Goal: Communication & Community: Answer question/provide support

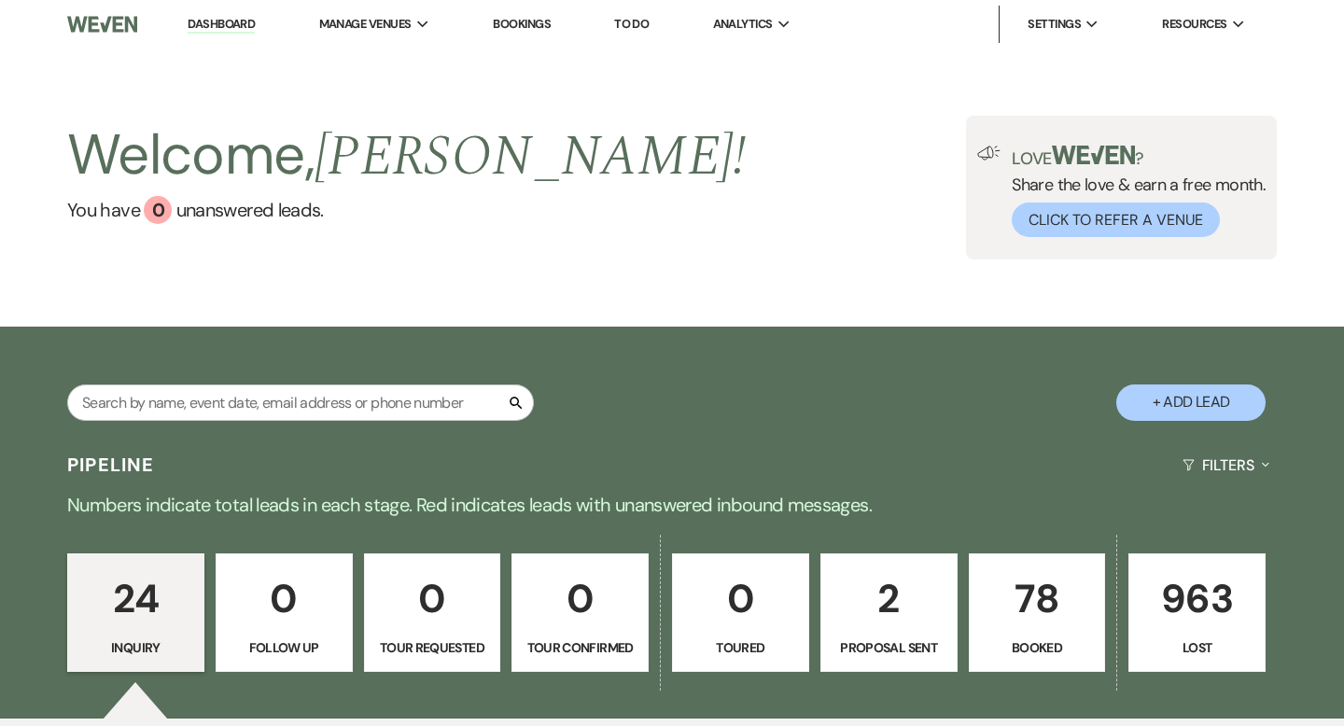
click at [1027, 620] on p "78" at bounding box center [1037, 599] width 113 height 63
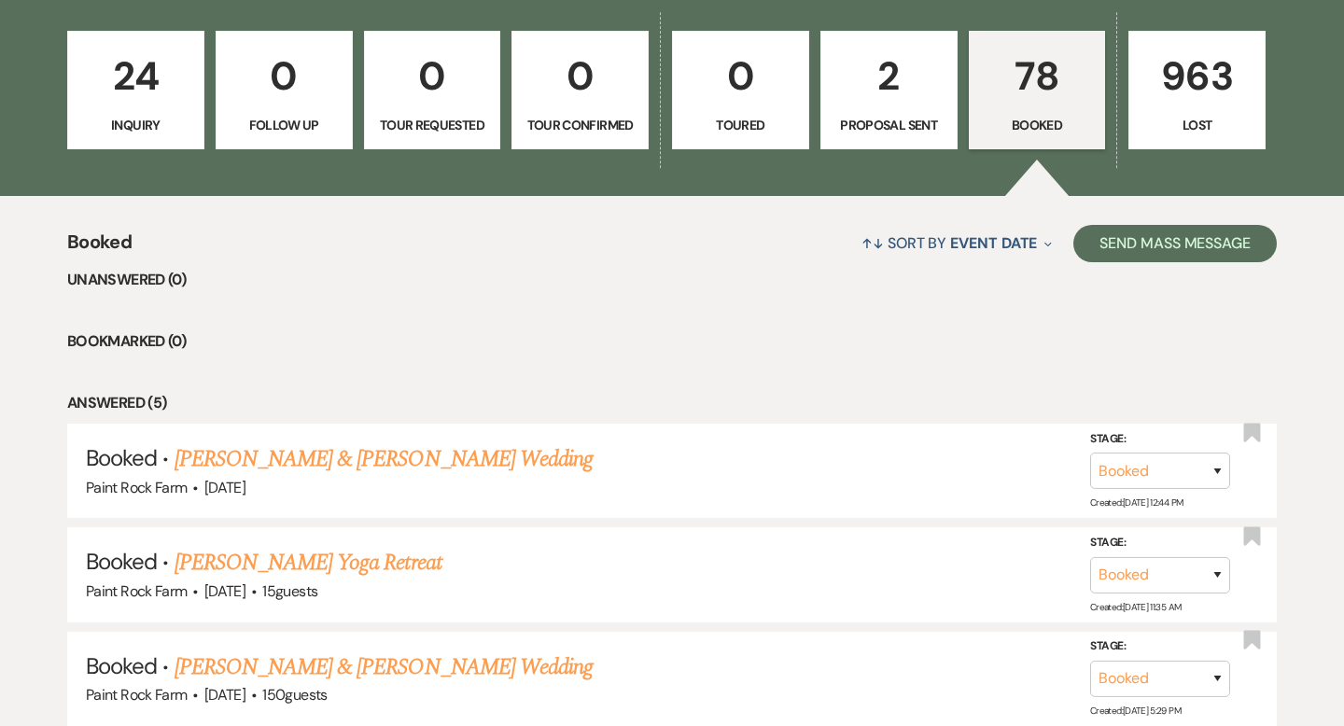
scroll to position [524, 0]
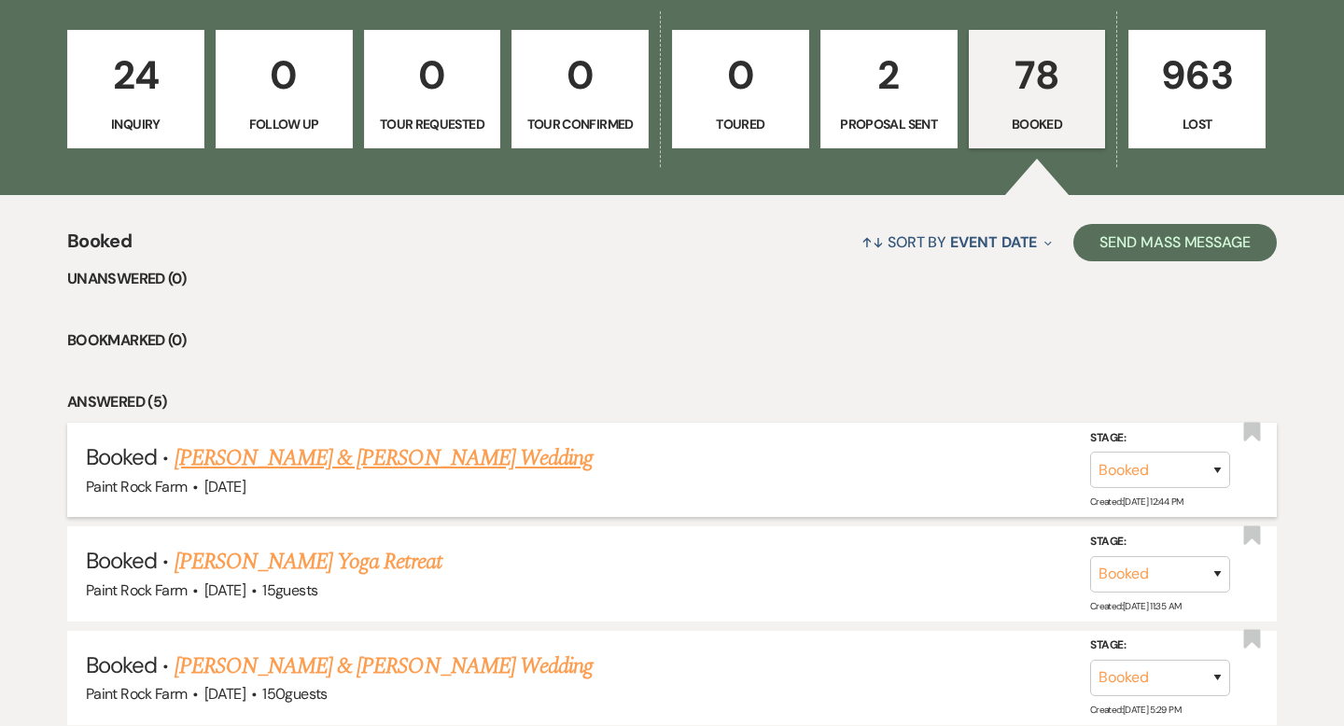
click at [414, 459] on link "[PERSON_NAME] & [PERSON_NAME] Wedding" at bounding box center [384, 459] width 418 height 34
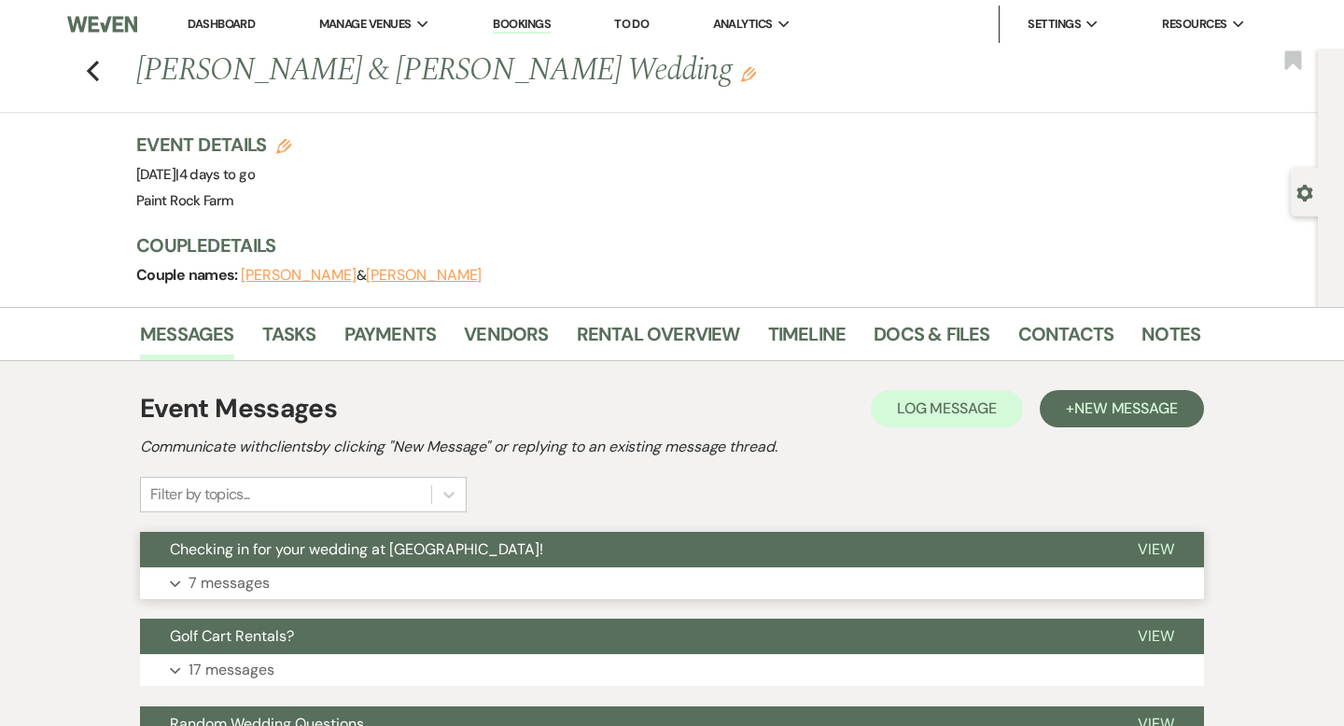
click at [257, 581] on p "7 messages" at bounding box center [229, 583] width 81 height 24
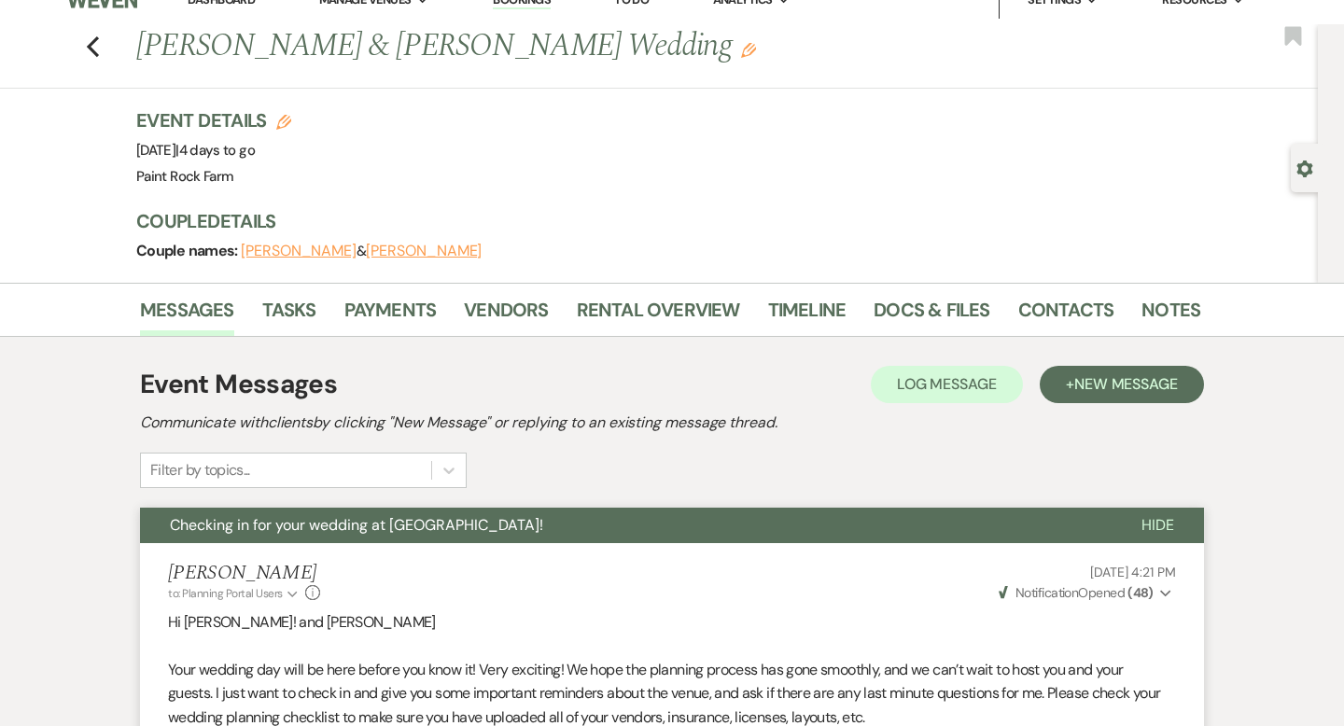
scroll to position [17, 0]
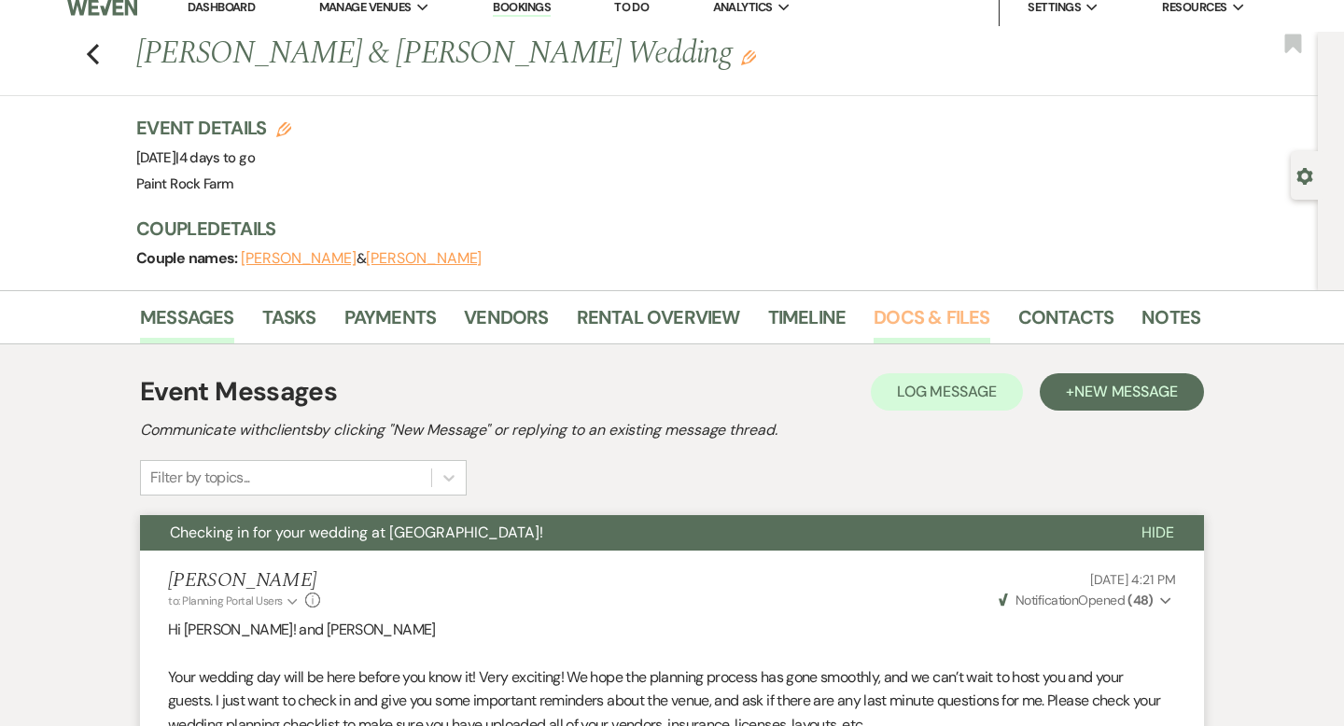
click at [894, 315] on link "Docs & Files" at bounding box center [932, 323] width 116 height 41
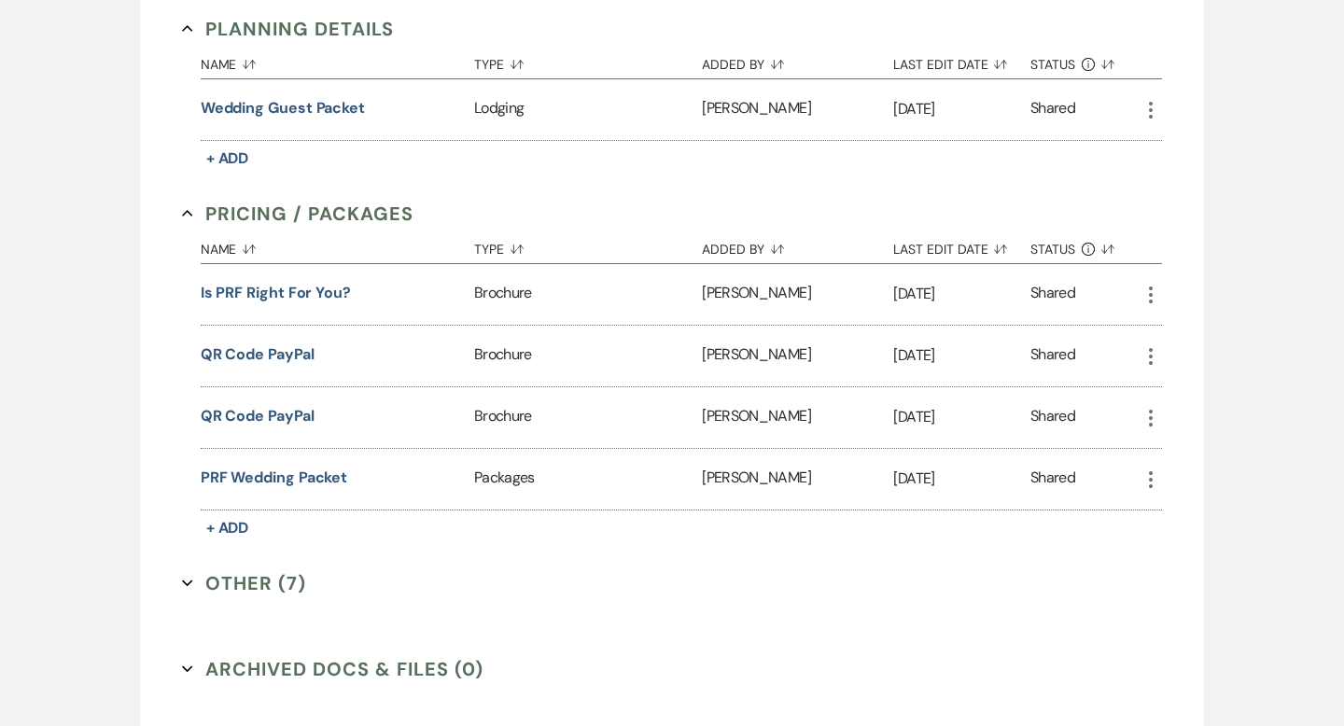
scroll to position [970, 0]
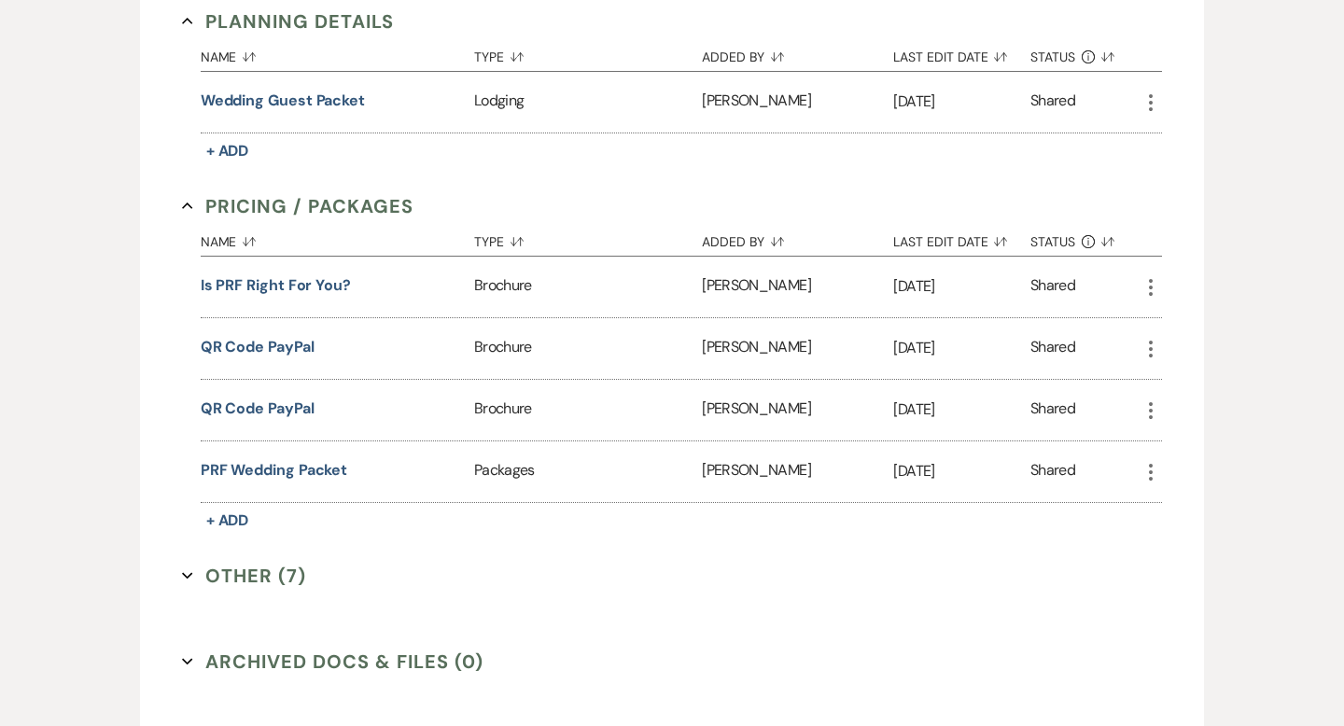
click at [278, 577] on button "Other (7) Expand" at bounding box center [244, 576] width 124 height 28
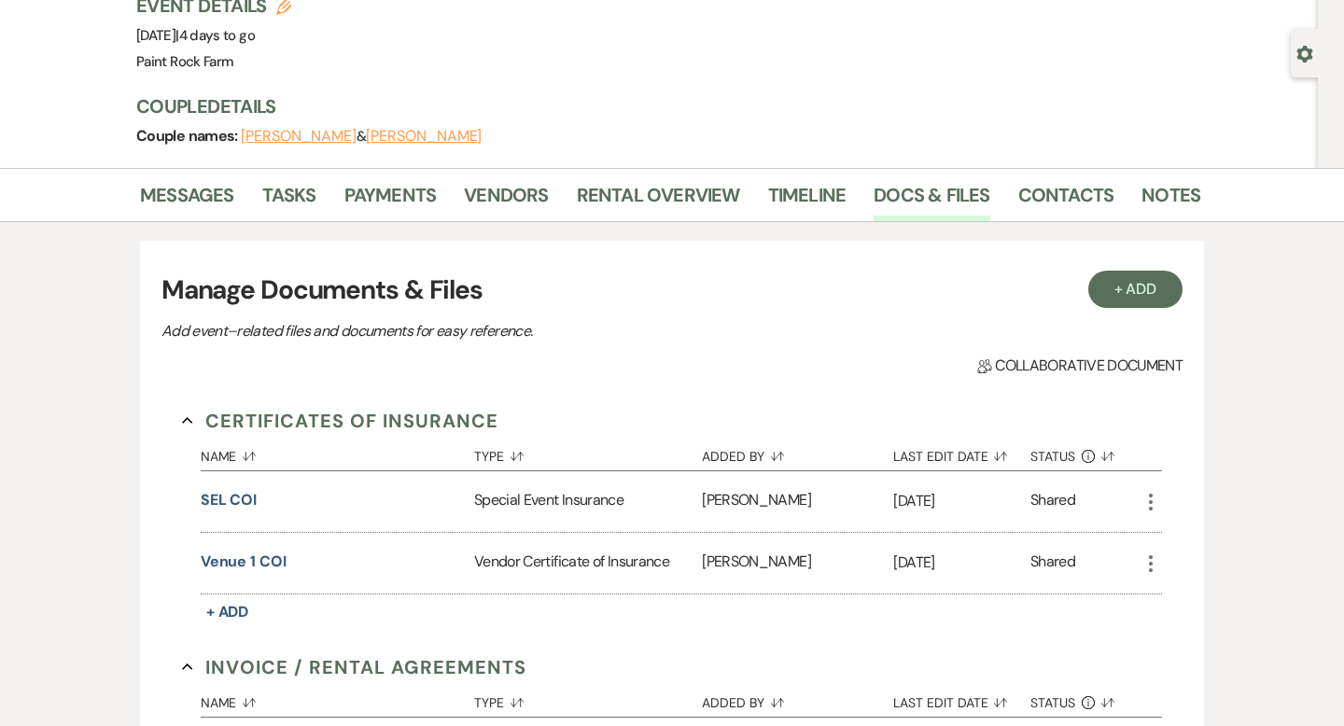
scroll to position [141, 0]
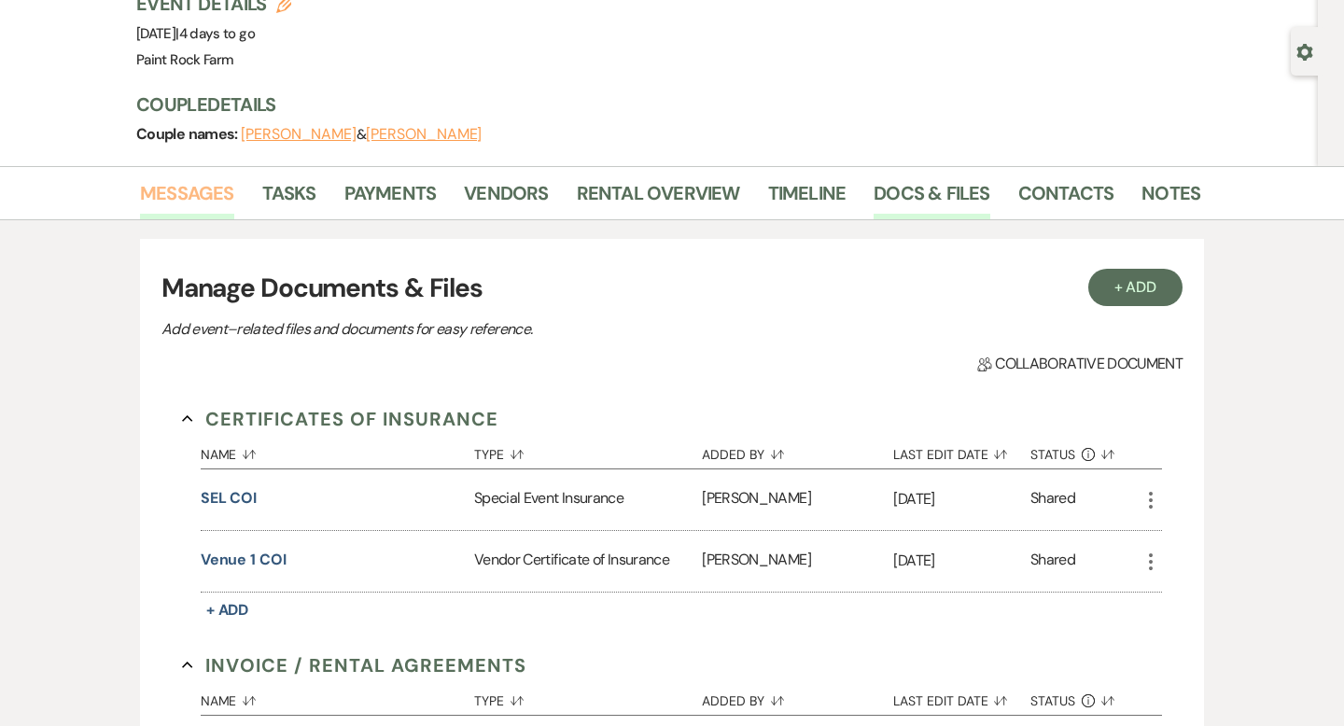
click at [193, 190] on link "Messages" at bounding box center [187, 198] width 94 height 41
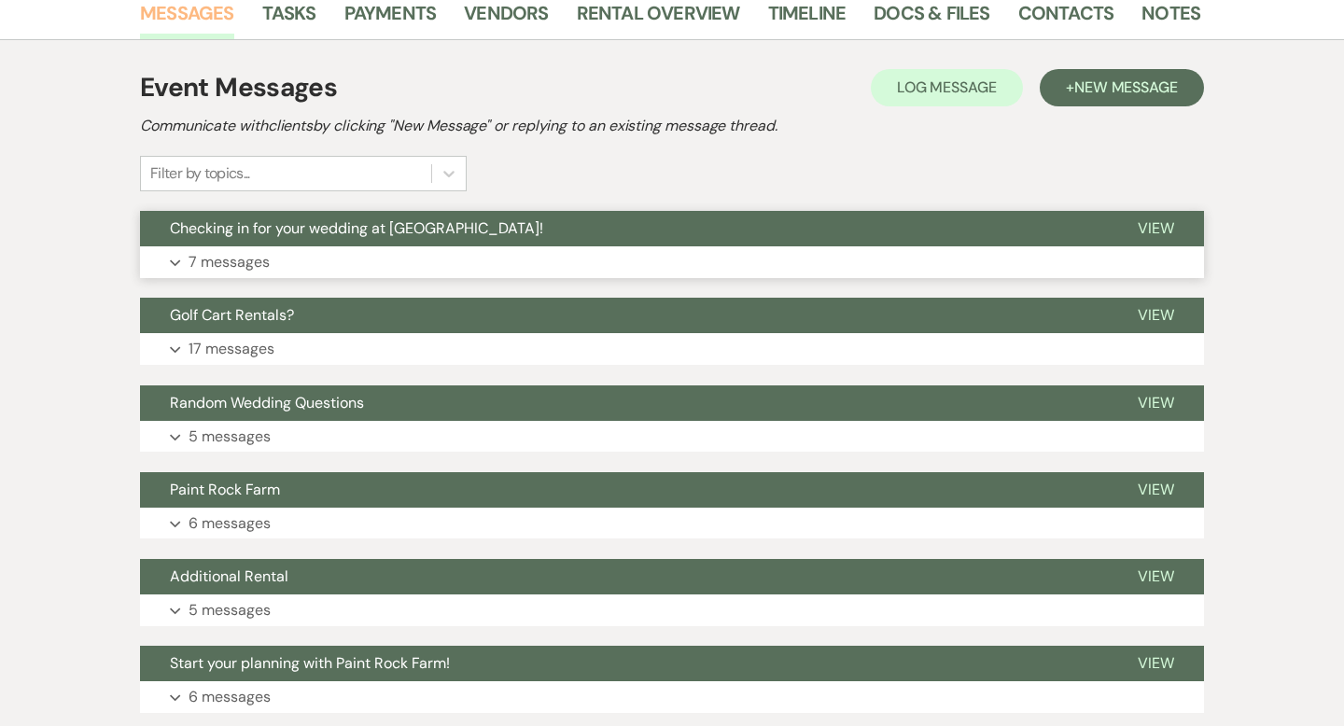
scroll to position [292, 0]
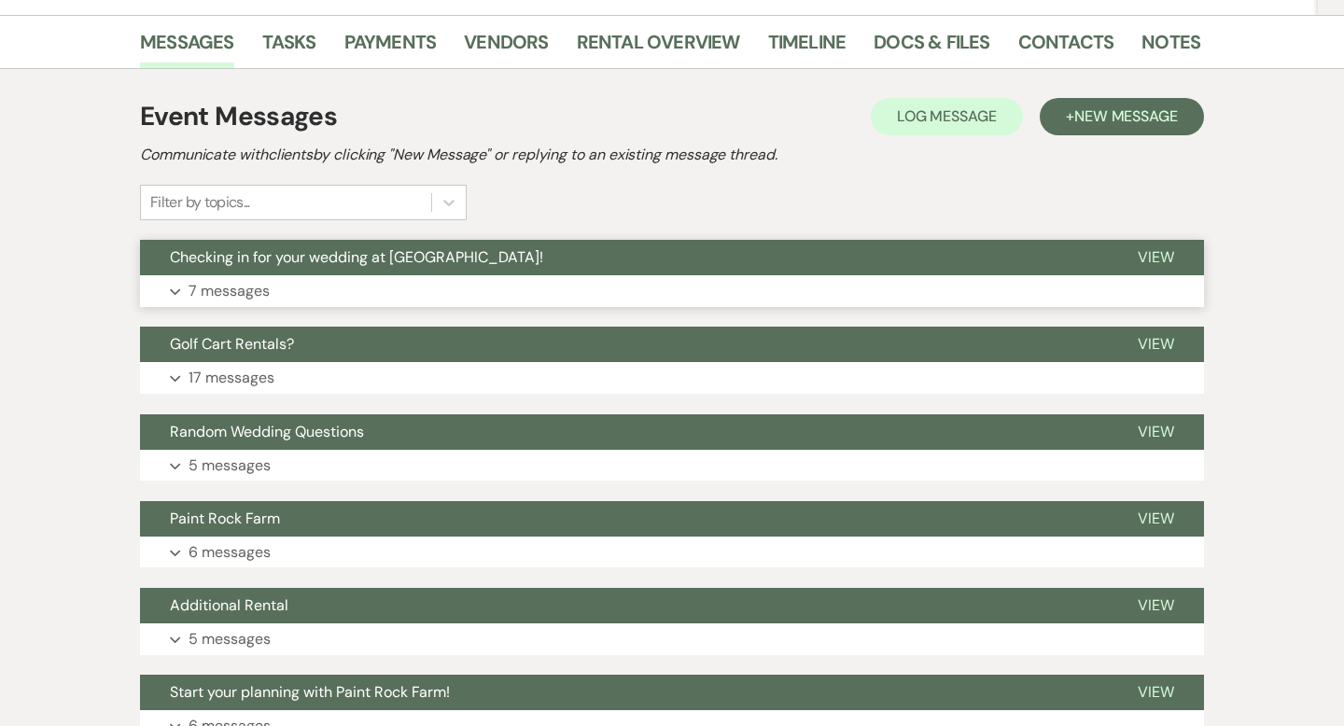
click at [219, 289] on p "7 messages" at bounding box center [229, 291] width 81 height 24
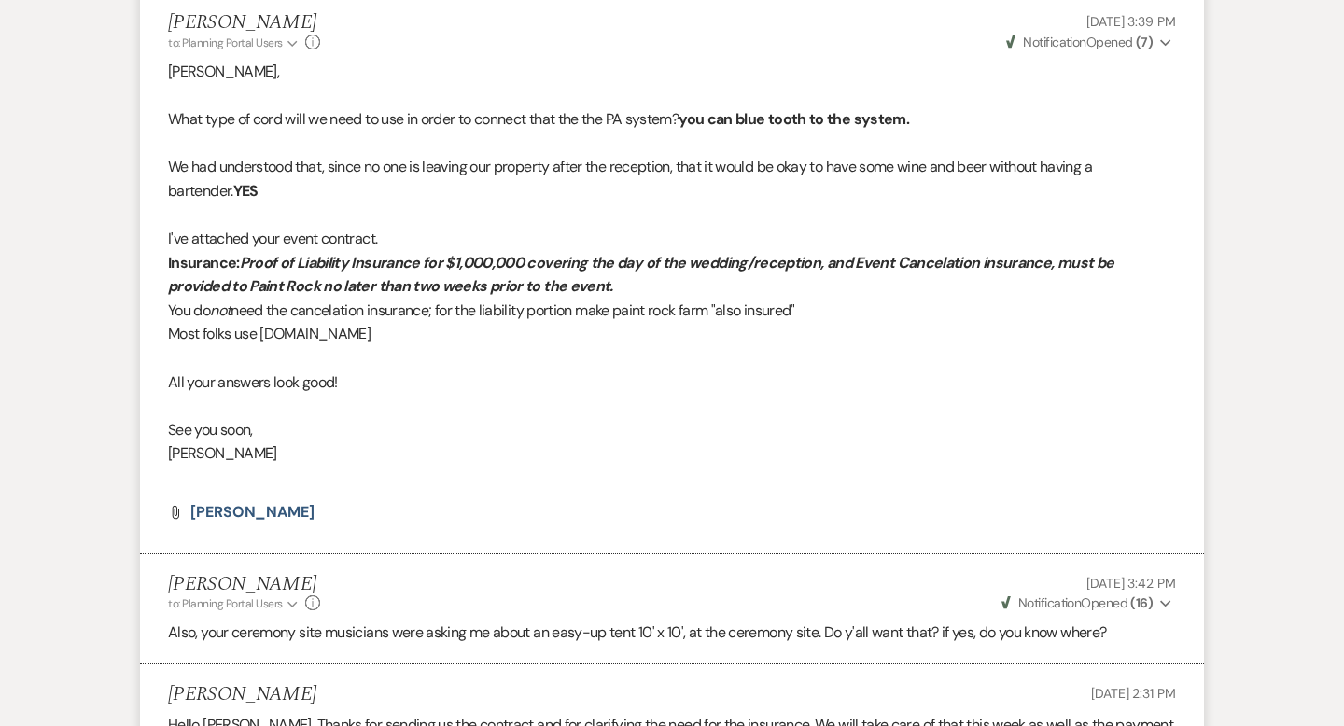
scroll to position [4186, 0]
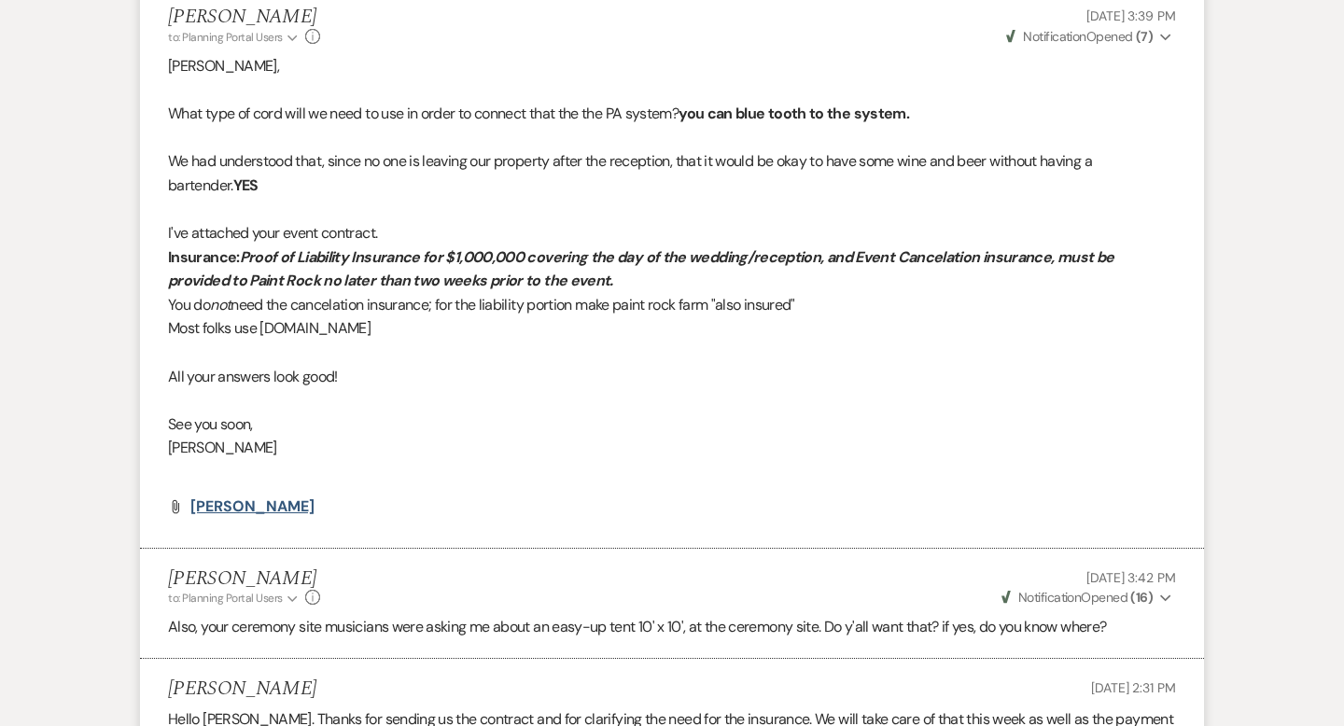
click at [268, 507] on span "[PERSON_NAME]" at bounding box center [252, 507] width 124 height 20
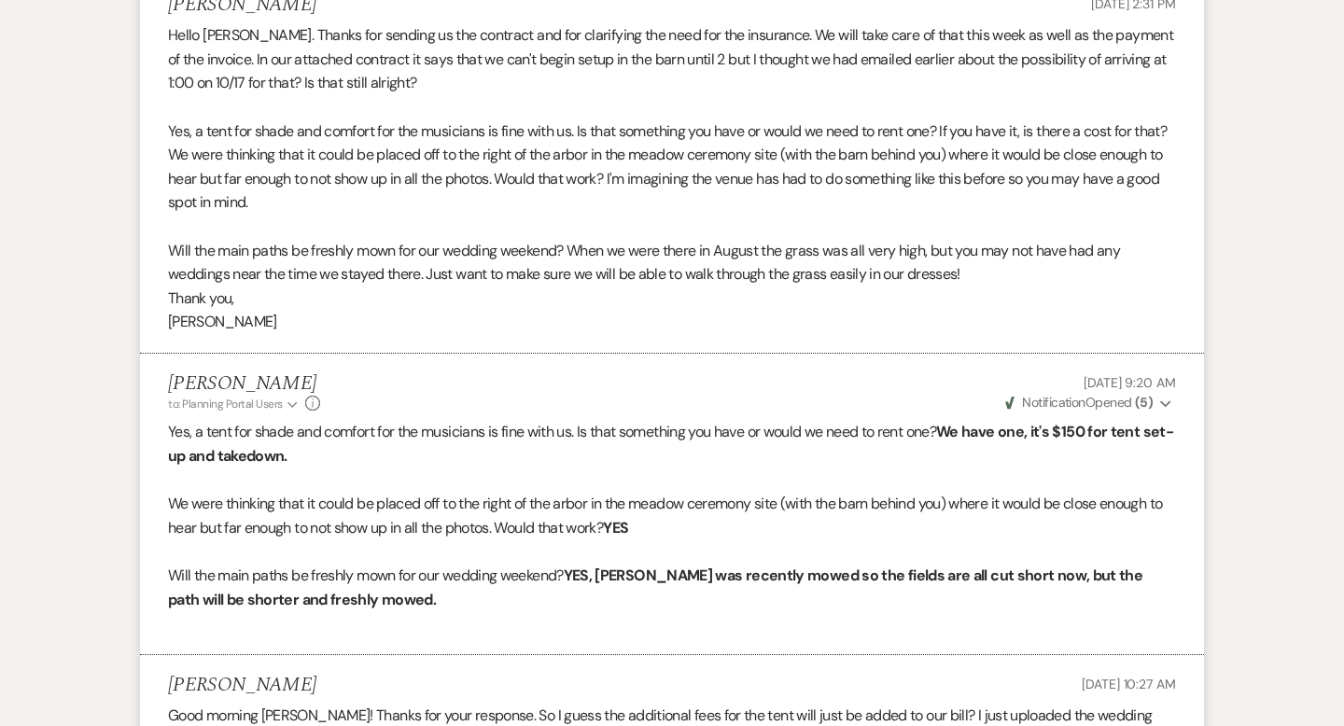
scroll to position [4863, 0]
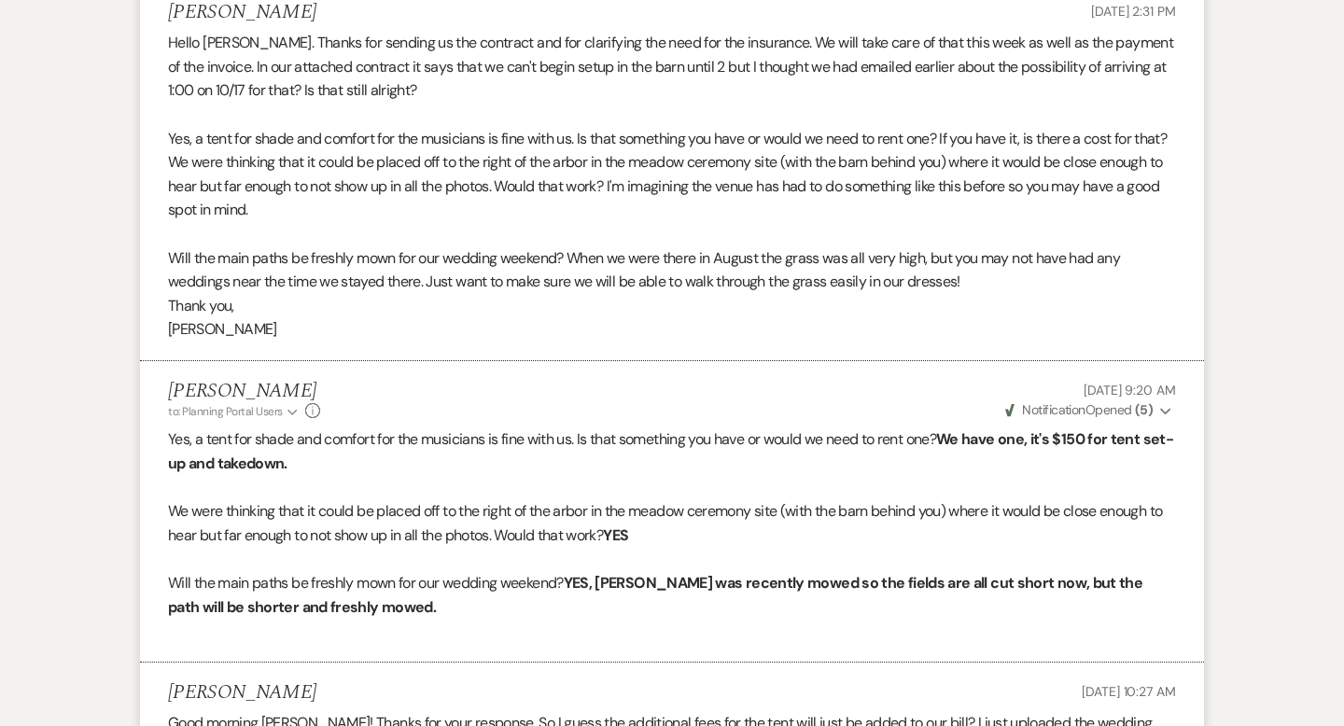
click at [715, 404] on div "[PERSON_NAME] to: Planning Portal Users Expand Info [DATE] 9:20 AM Weven Check …" at bounding box center [672, 400] width 1008 height 40
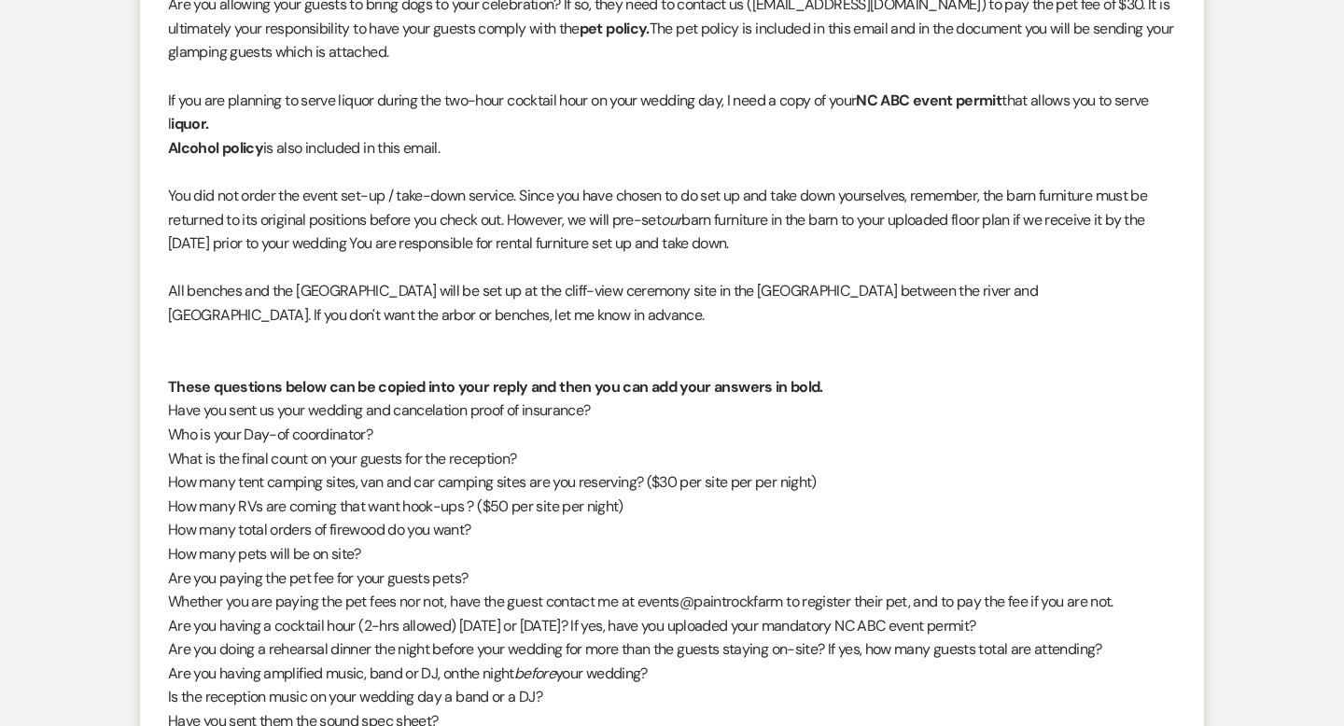
scroll to position [1041, 0]
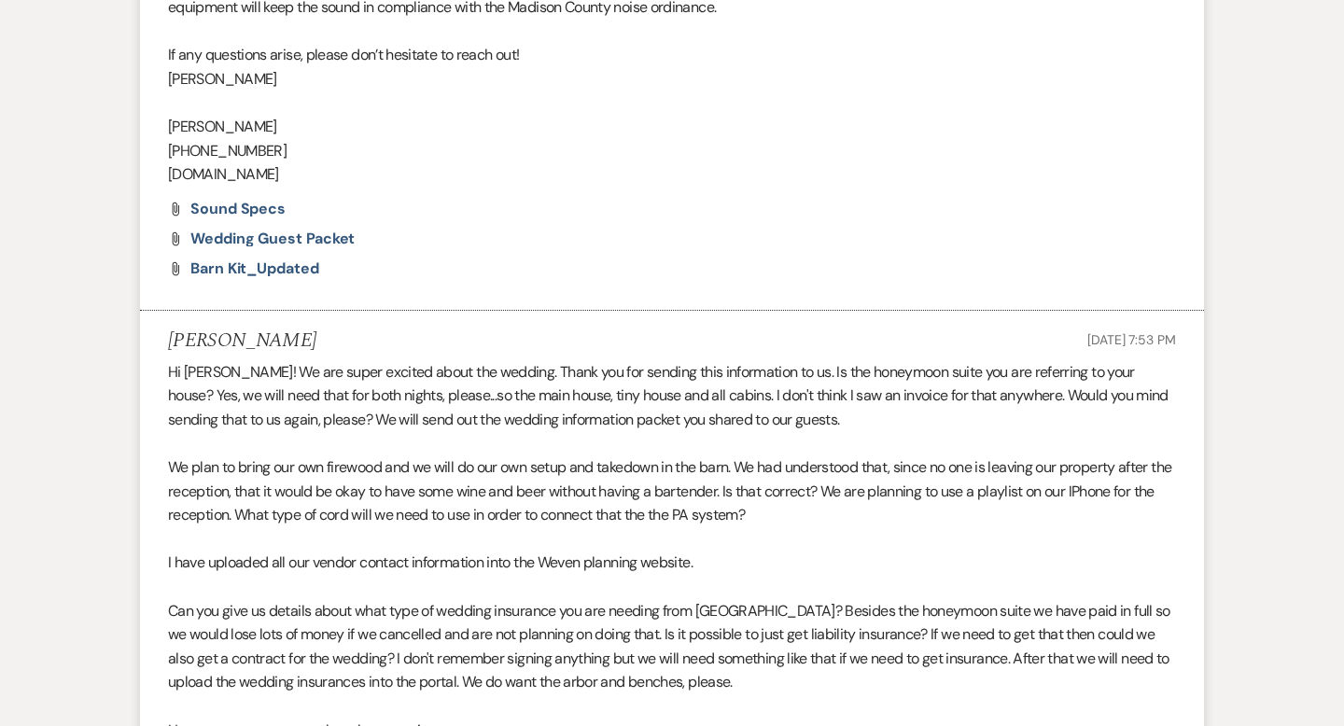
click at [761, 267] on div "Attach File Barn Kit_Updated" at bounding box center [672, 268] width 1008 height 15
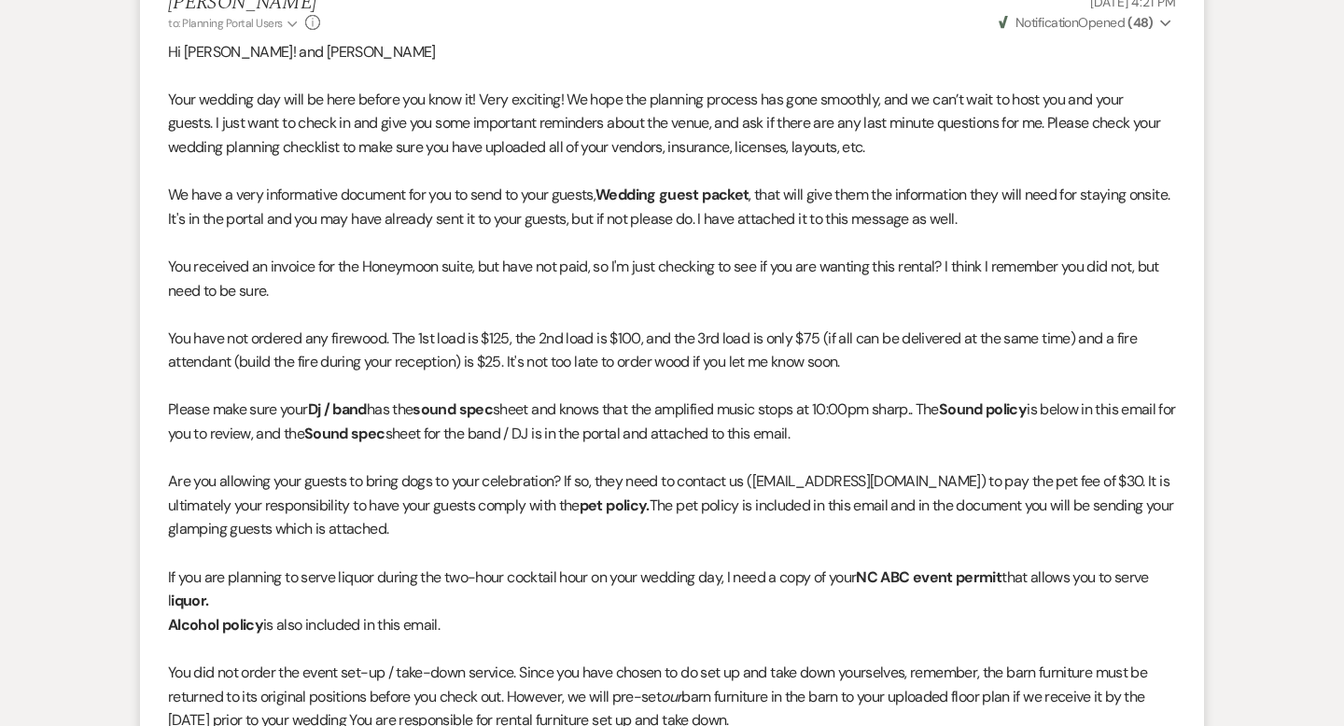
scroll to position [0, 0]
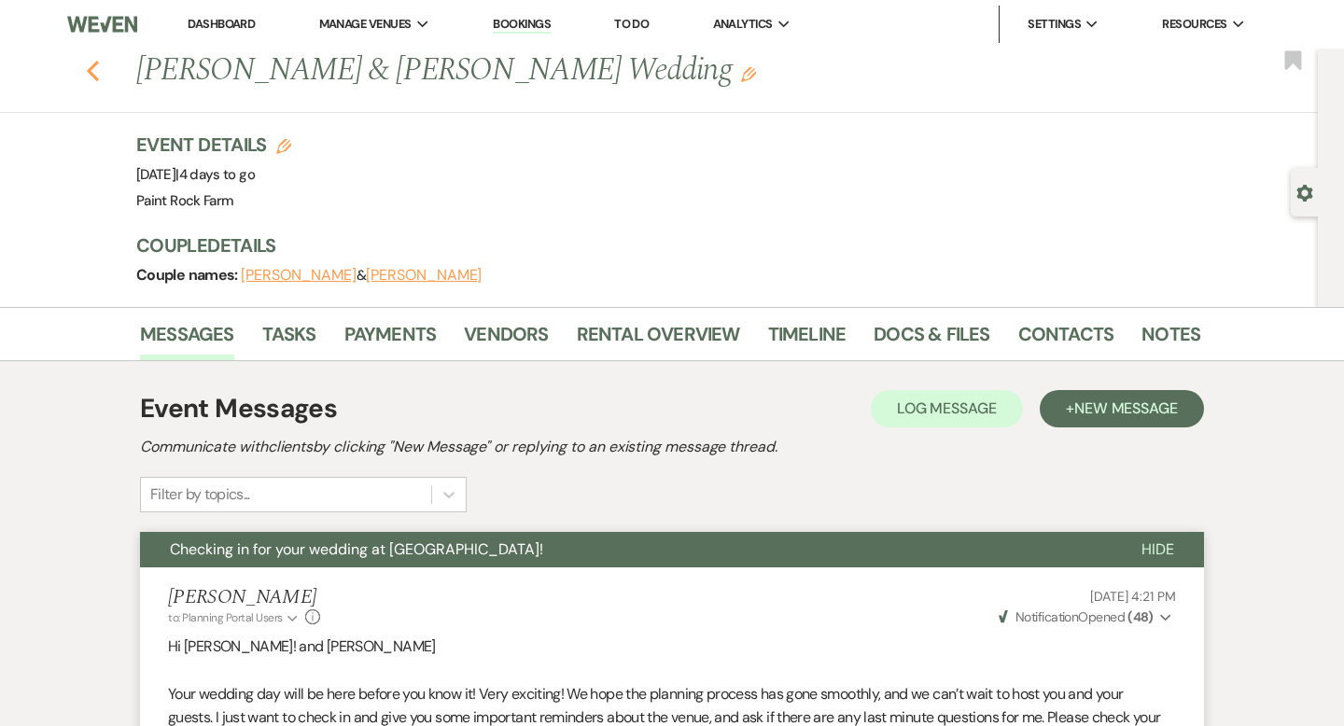
click at [96, 66] on icon "Previous" at bounding box center [93, 71] width 14 height 22
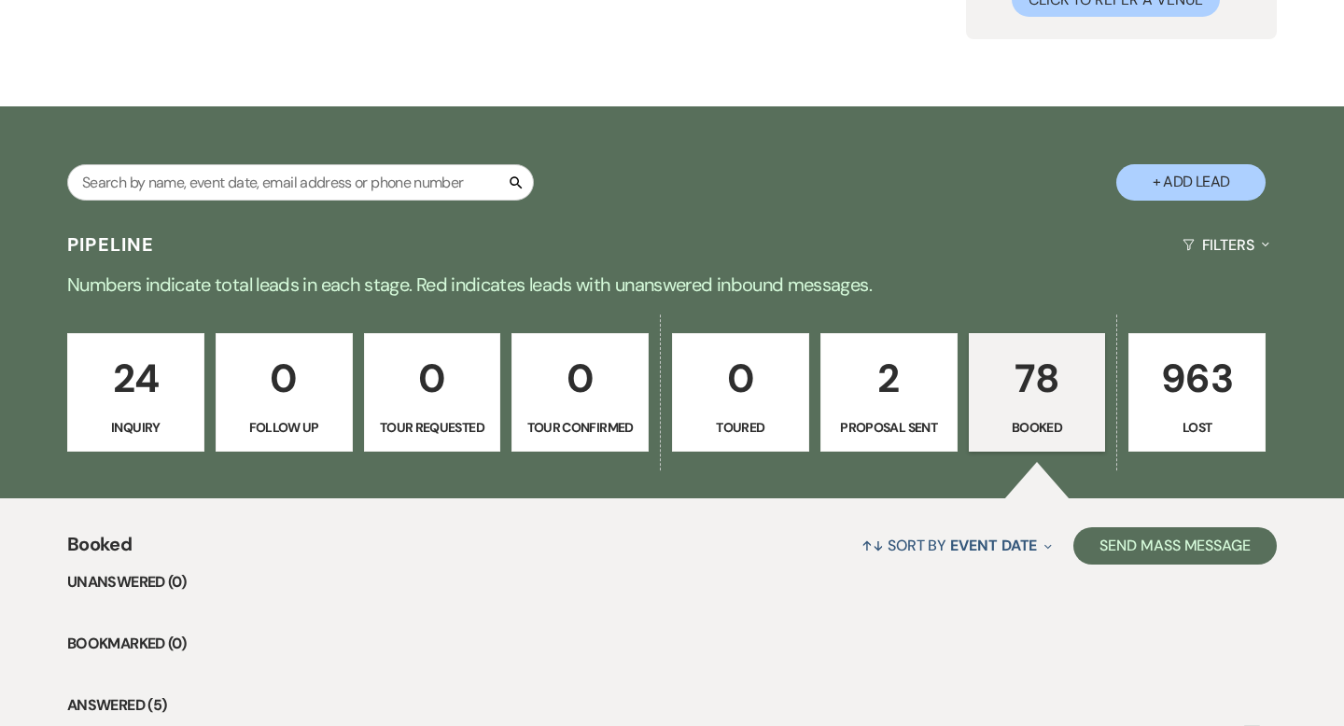
scroll to position [209, 0]
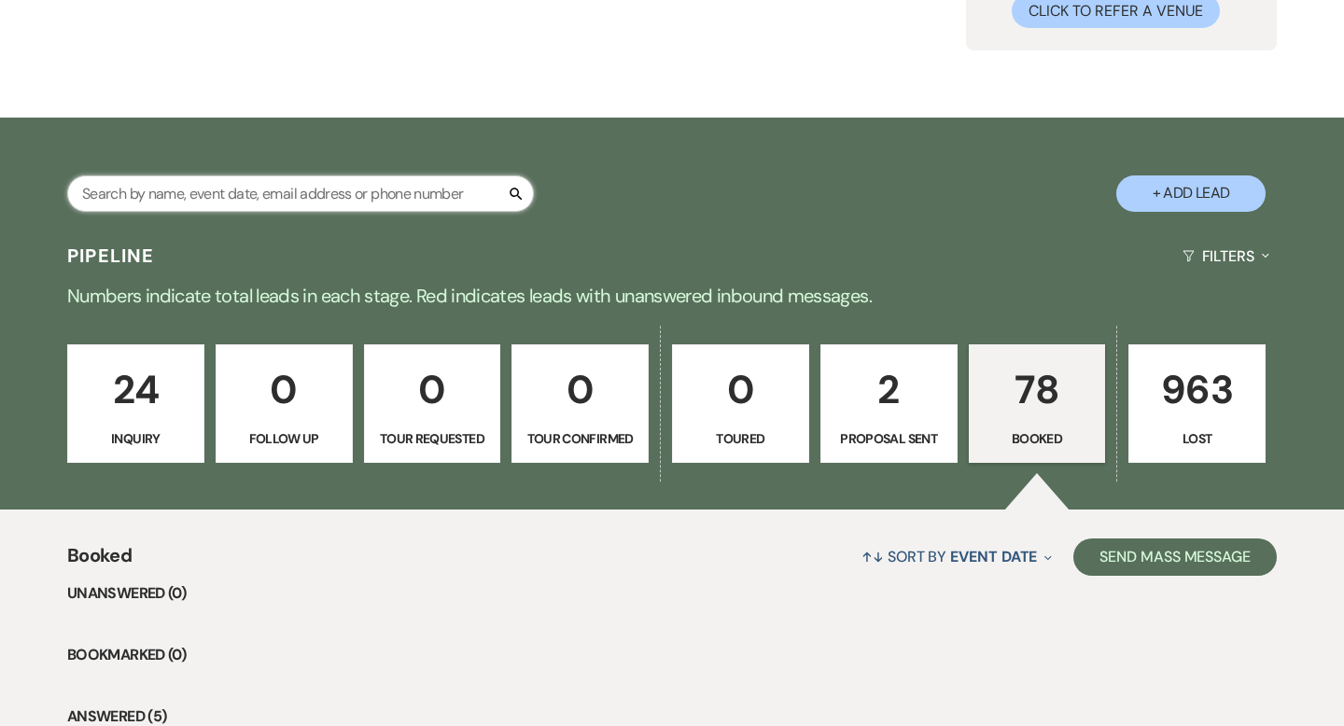
click at [156, 191] on input "text" at bounding box center [300, 194] width 467 height 36
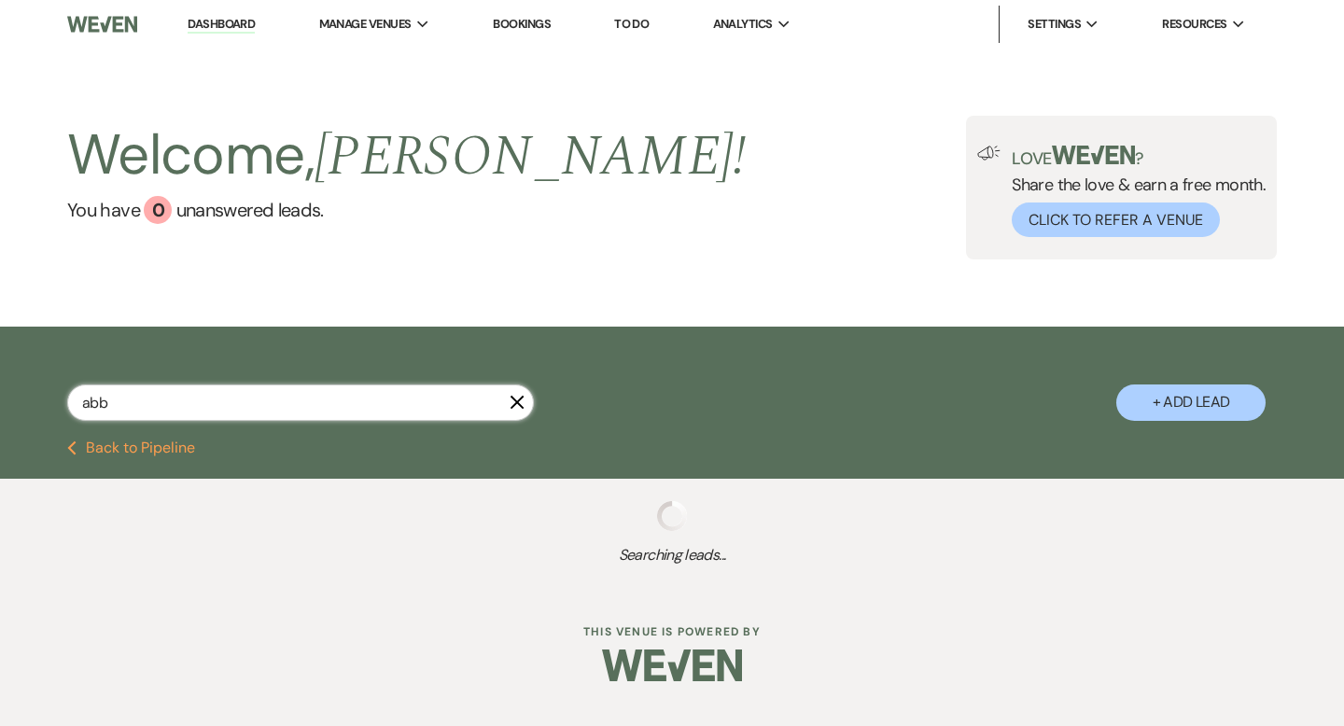
type input "abby"
select select "8"
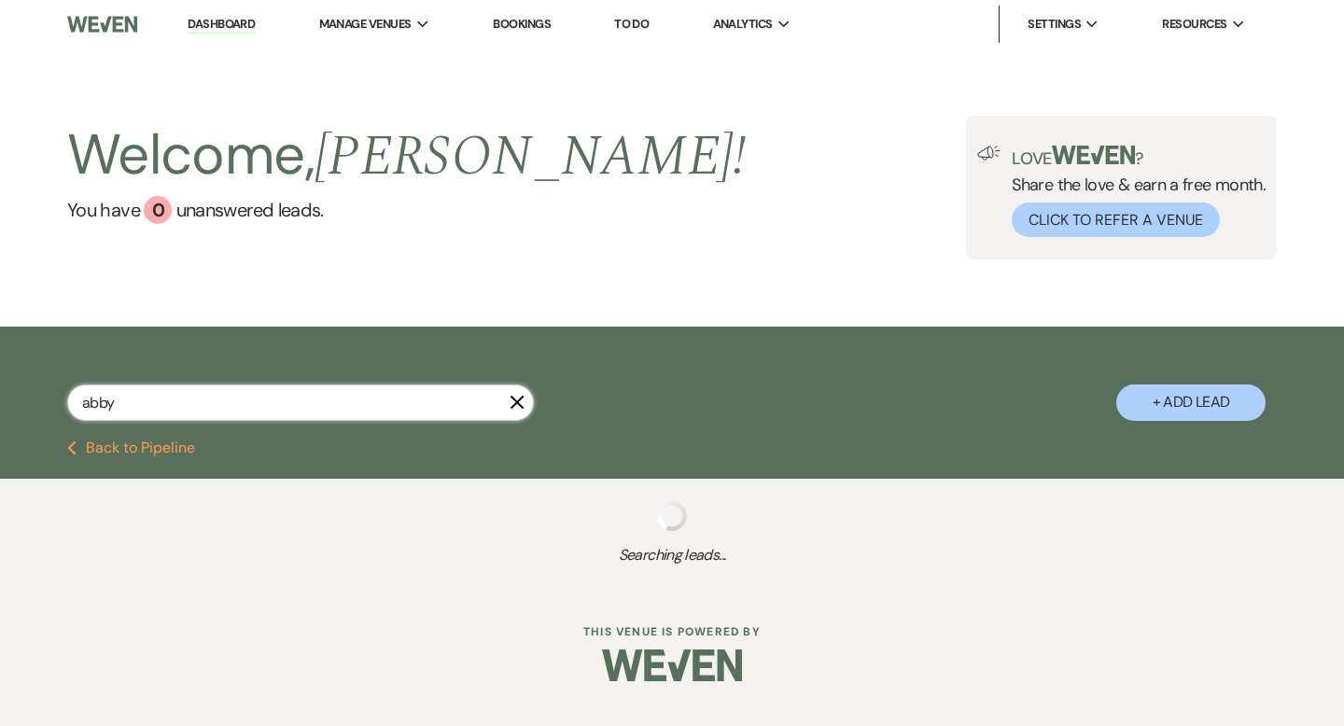
select select "8"
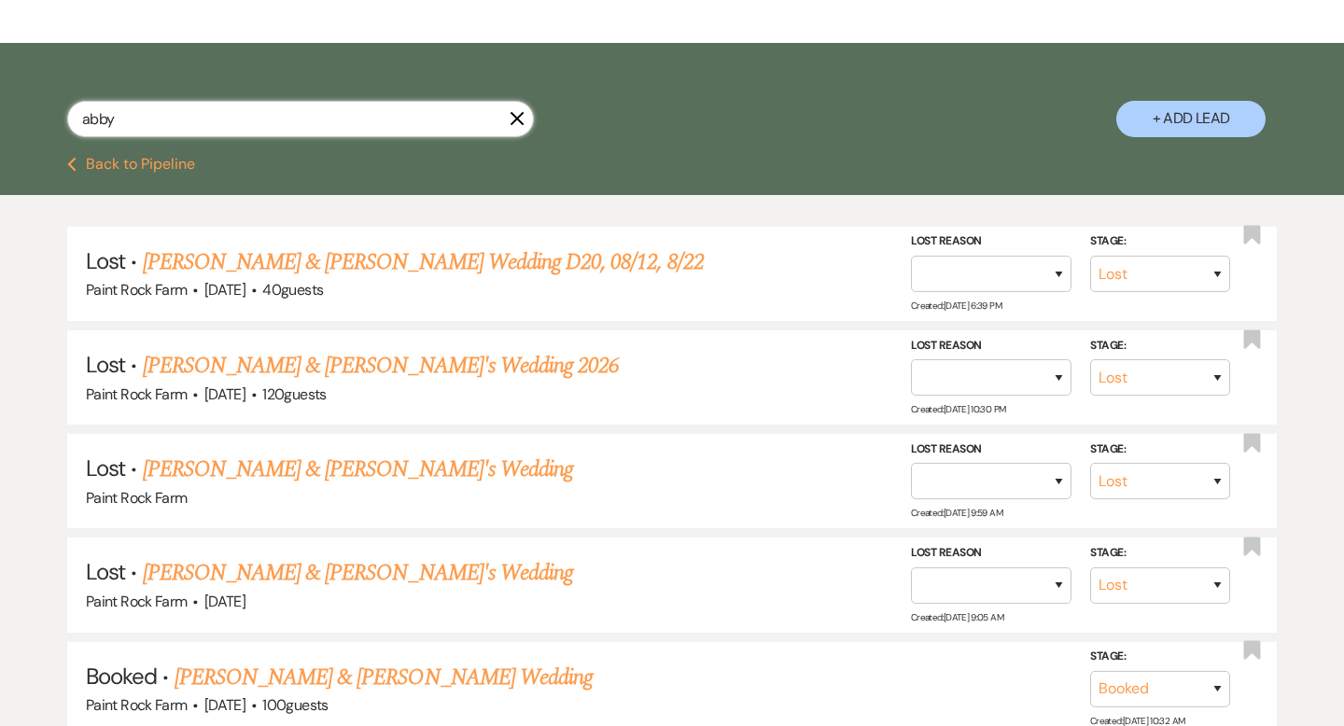
scroll to position [280, 0]
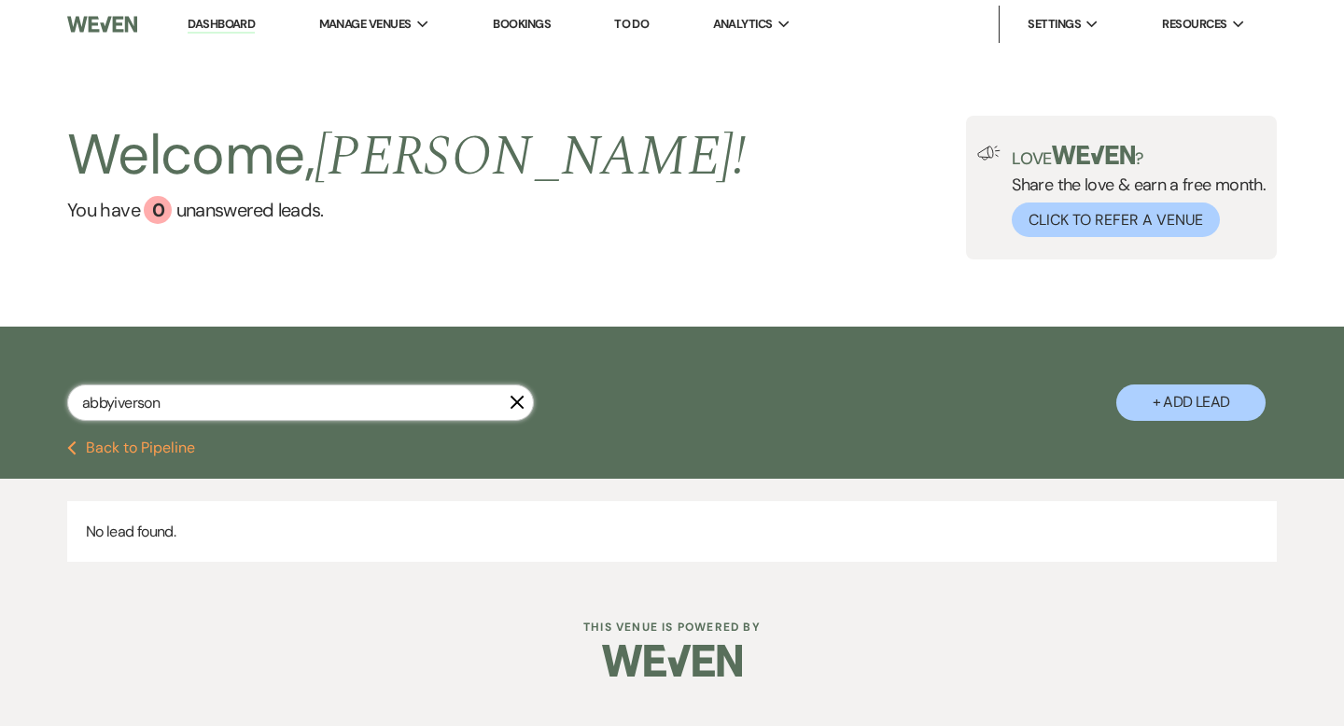
click at [114, 402] on input "abbyiverson" at bounding box center [300, 403] width 467 height 36
type input "[PERSON_NAME]"
select select "8"
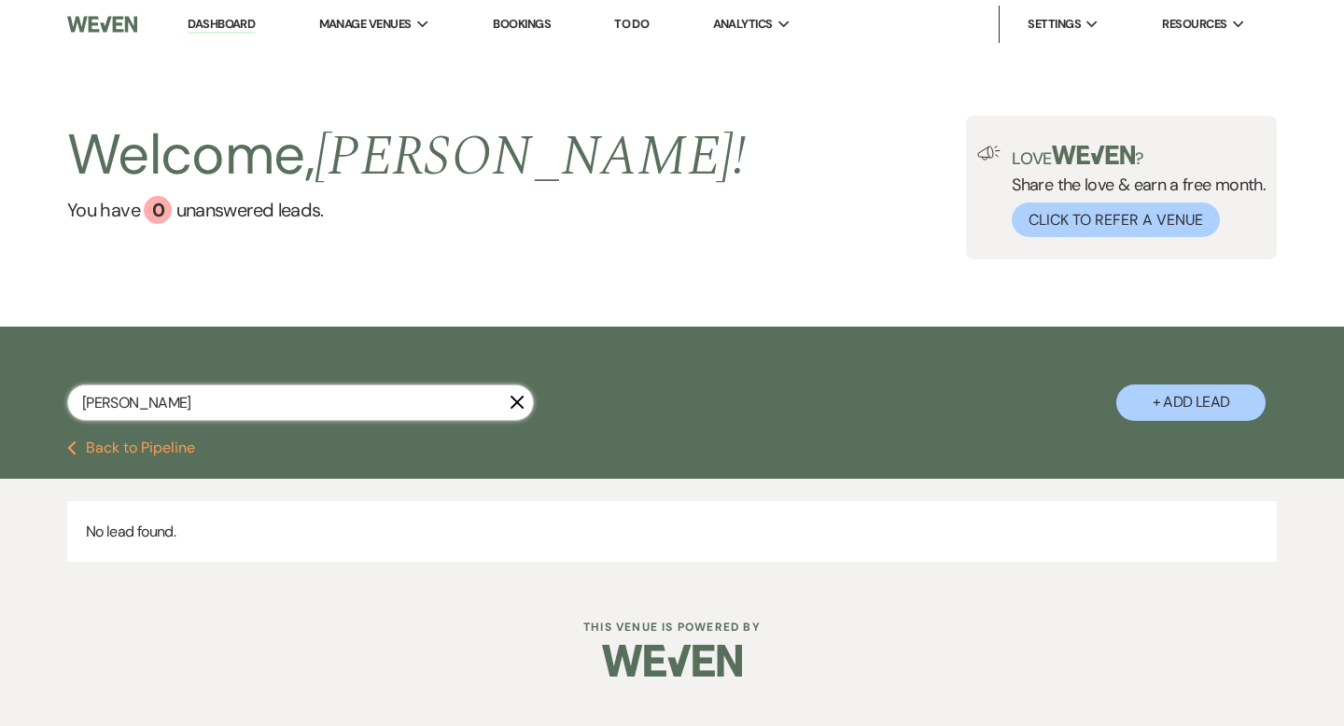
select select "8"
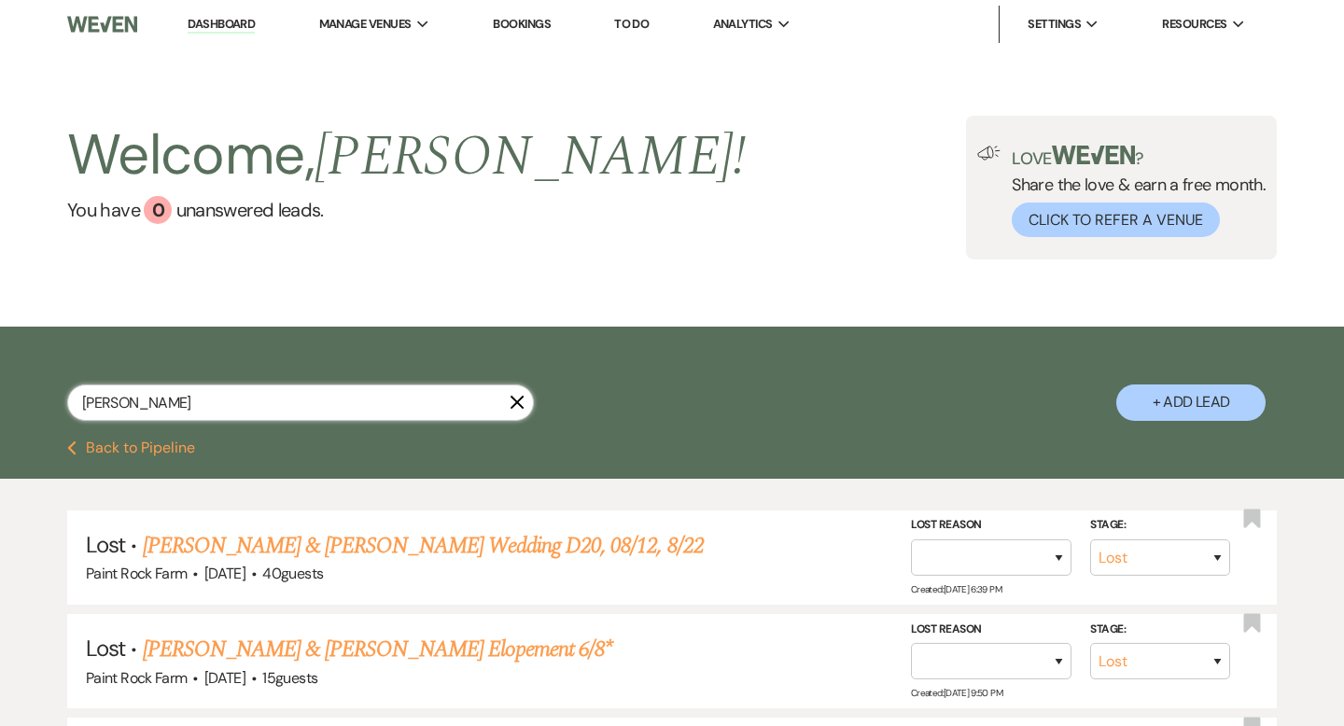
drag, startPoint x: 115, startPoint y: 404, endPoint x: 78, endPoint y: 396, distance: 37.4
click at [78, 396] on input "[PERSON_NAME]" at bounding box center [300, 403] width 467 height 36
type input "[PERSON_NAME]"
select select "8"
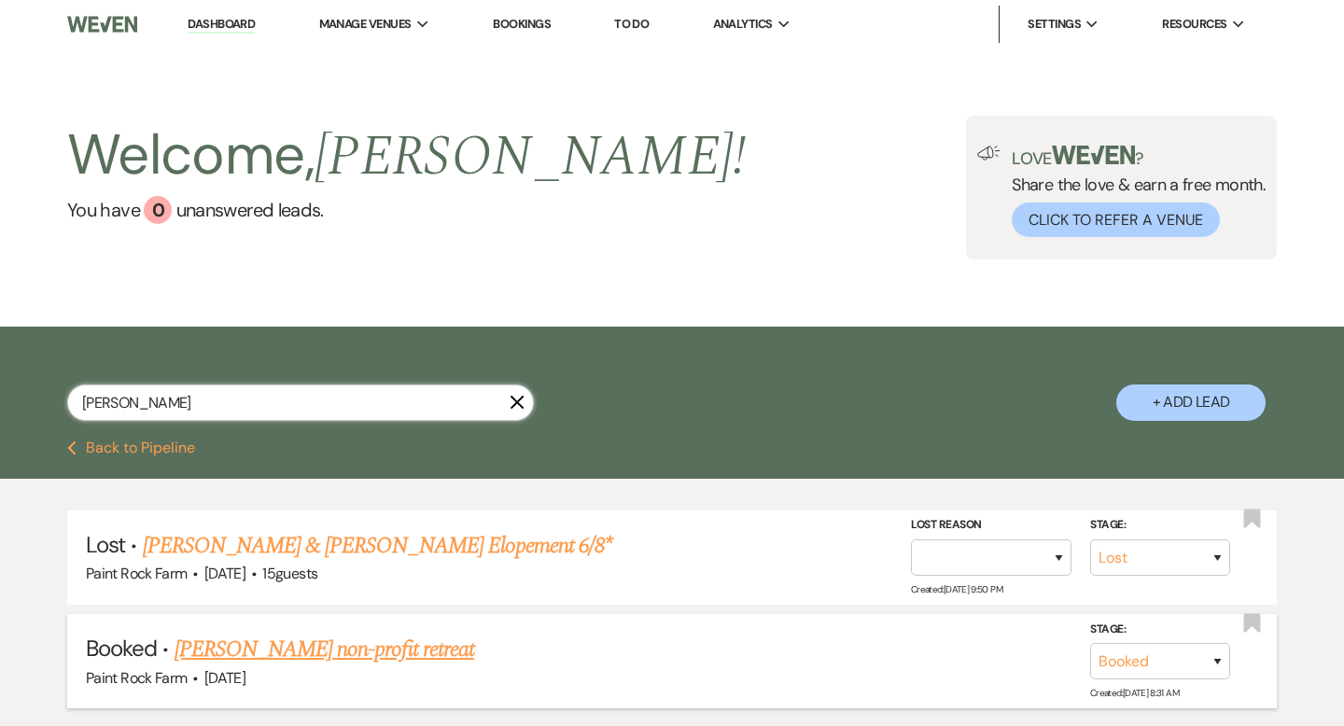
type input "[PERSON_NAME]"
click at [359, 652] on link "[PERSON_NAME] non-profit retreat" at bounding box center [325, 650] width 300 height 34
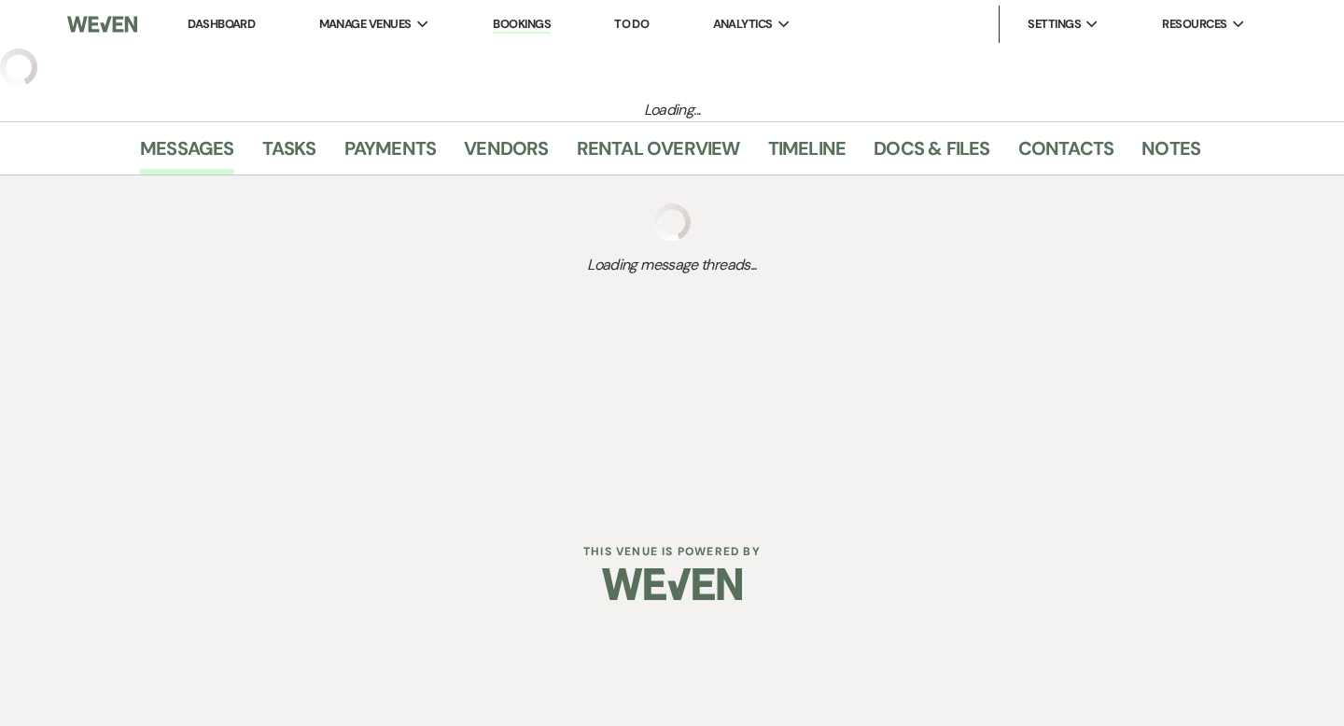
select select "13"
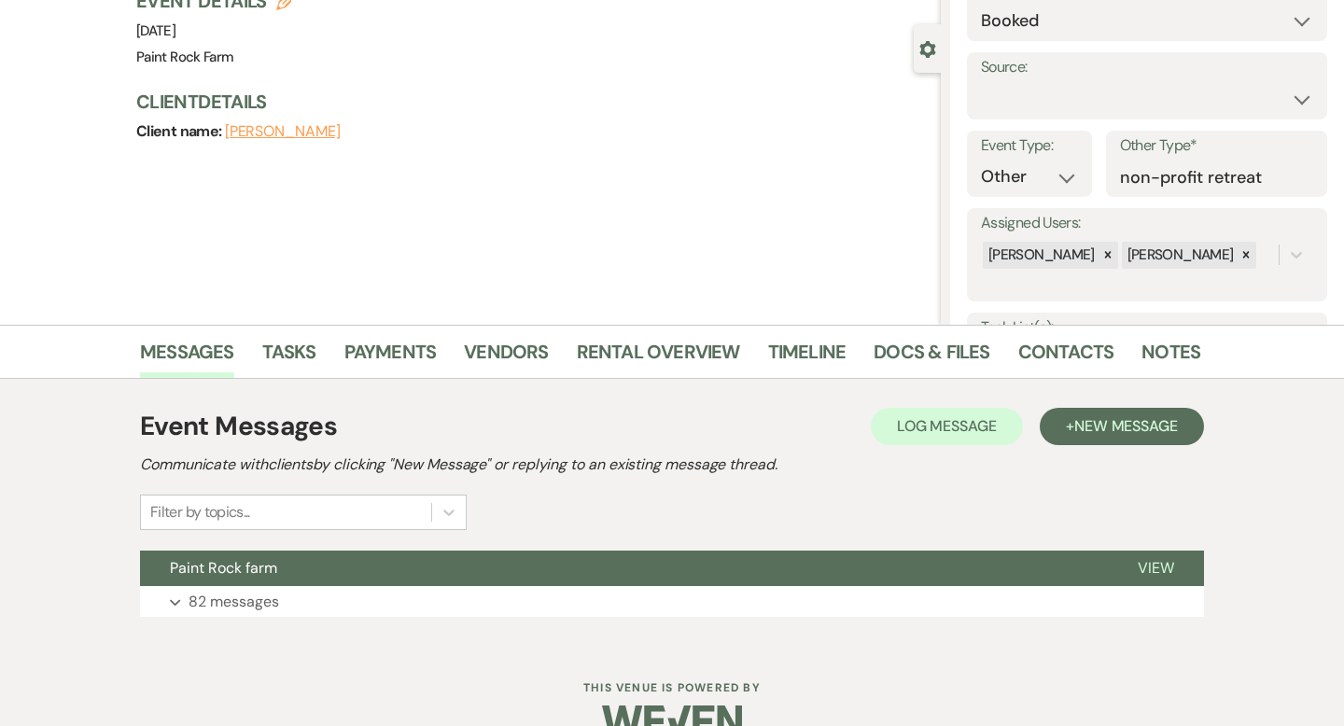
scroll to position [183, 0]
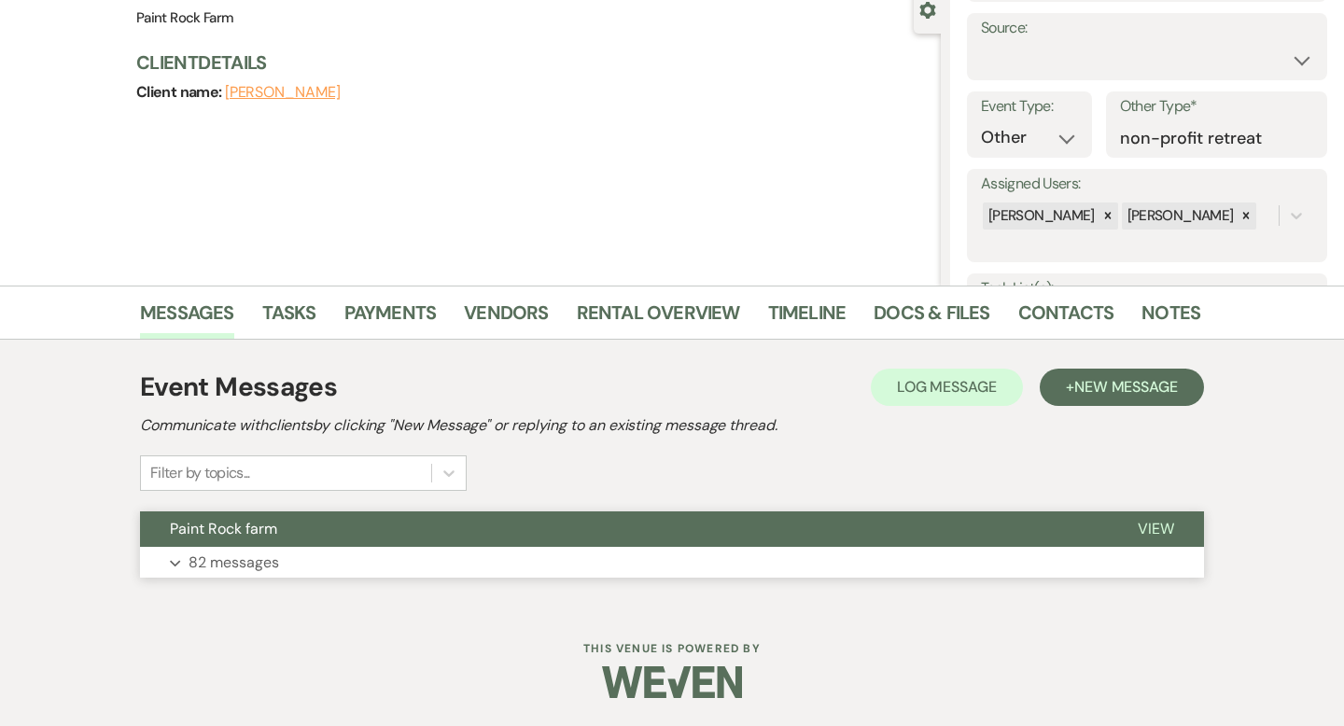
click at [252, 563] on p "82 messages" at bounding box center [234, 563] width 91 height 24
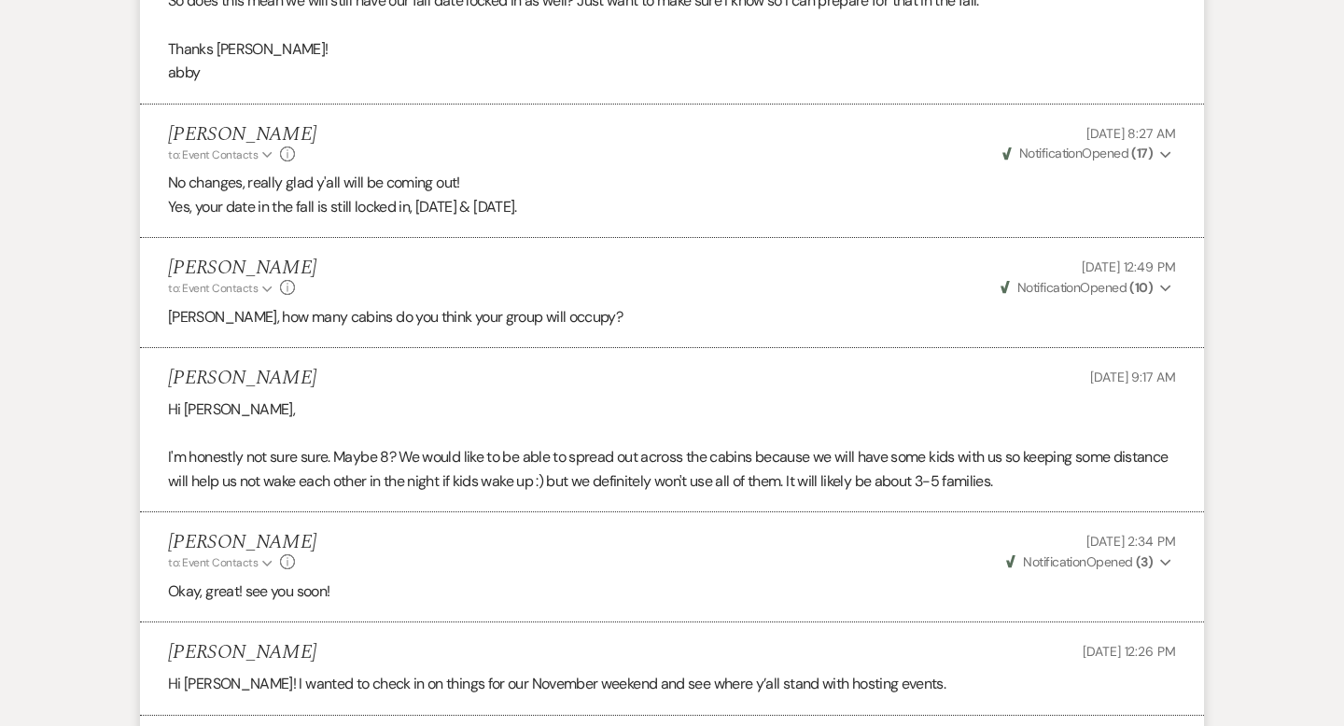
scroll to position [17489, 0]
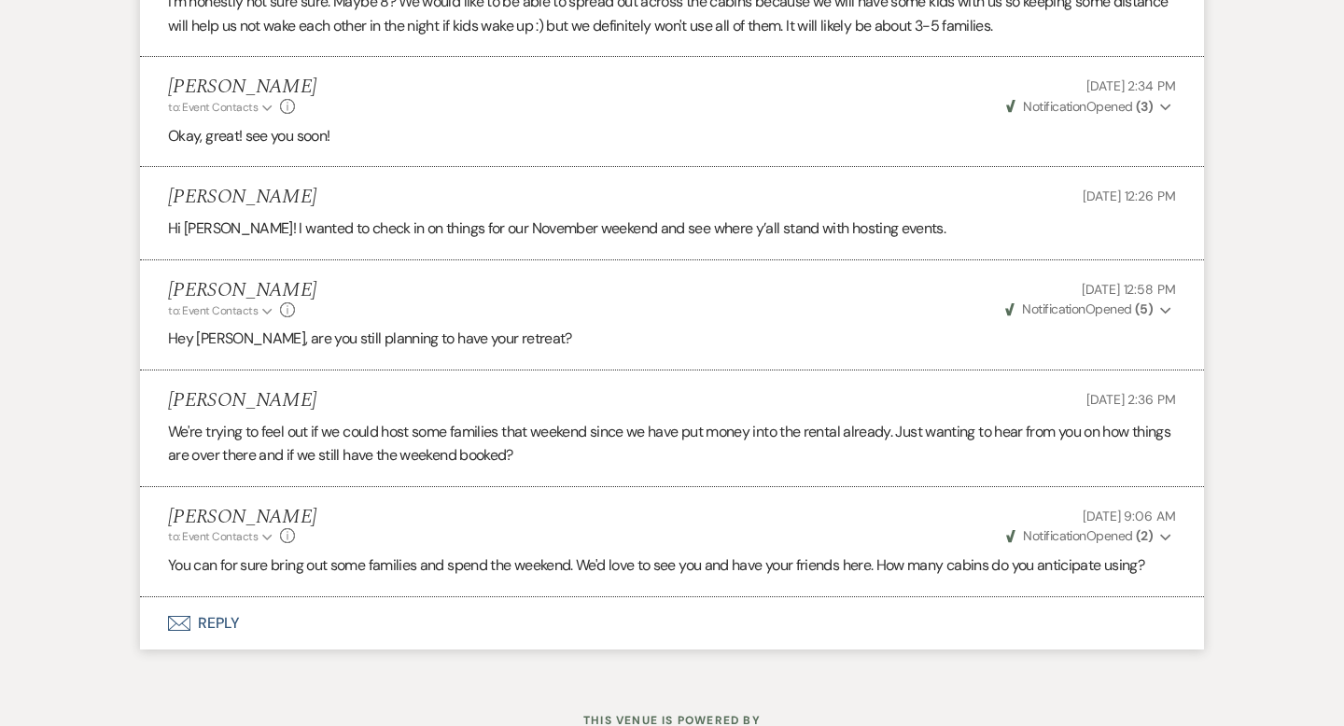
click at [217, 598] on button "Envelope Reply" at bounding box center [672, 624] width 1064 height 52
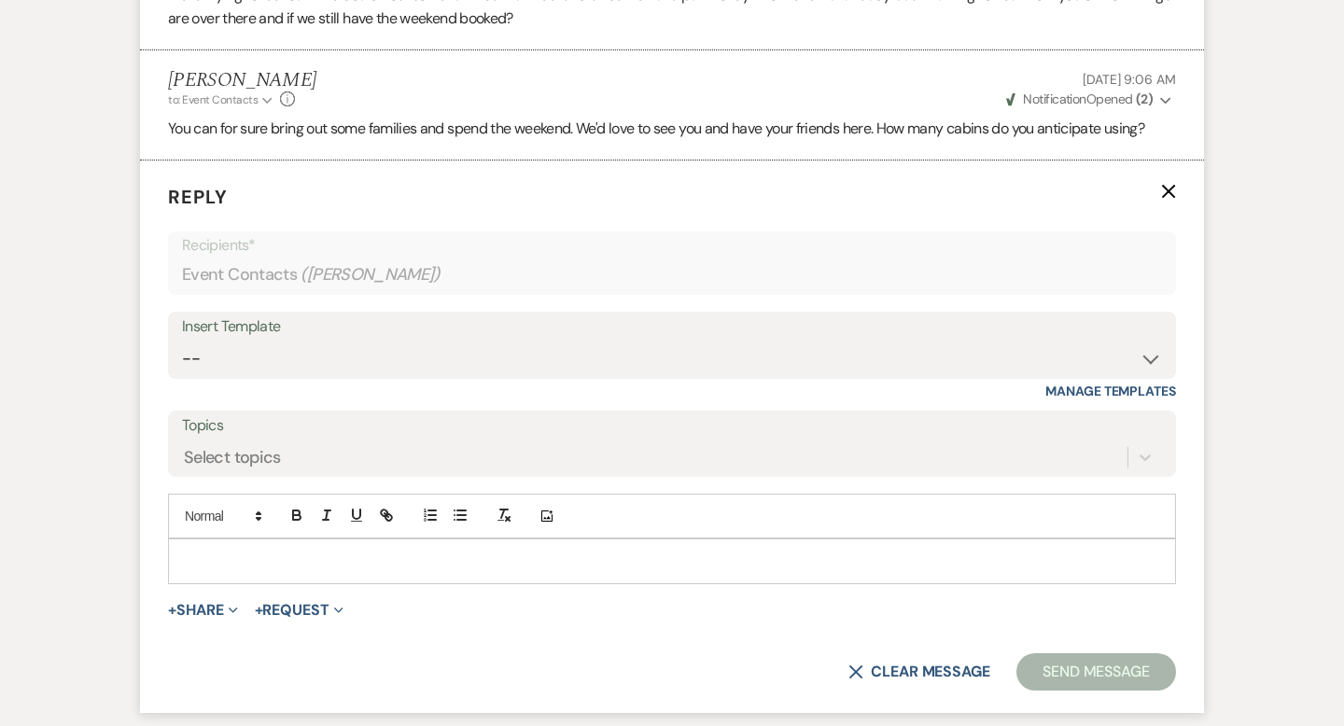
scroll to position [17928, 0]
click at [210, 549] on p at bounding box center [672, 559] width 978 height 21
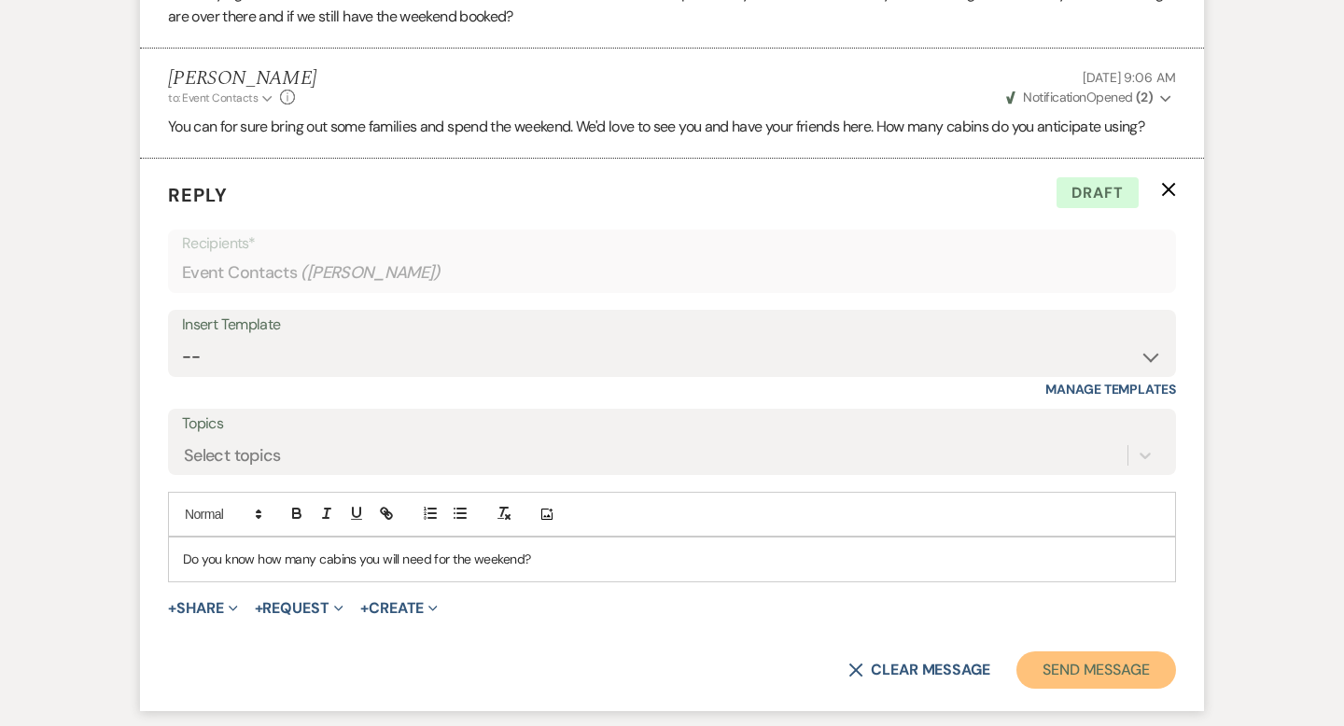
click at [1058, 652] on button "Send Message" at bounding box center [1097, 670] width 160 height 37
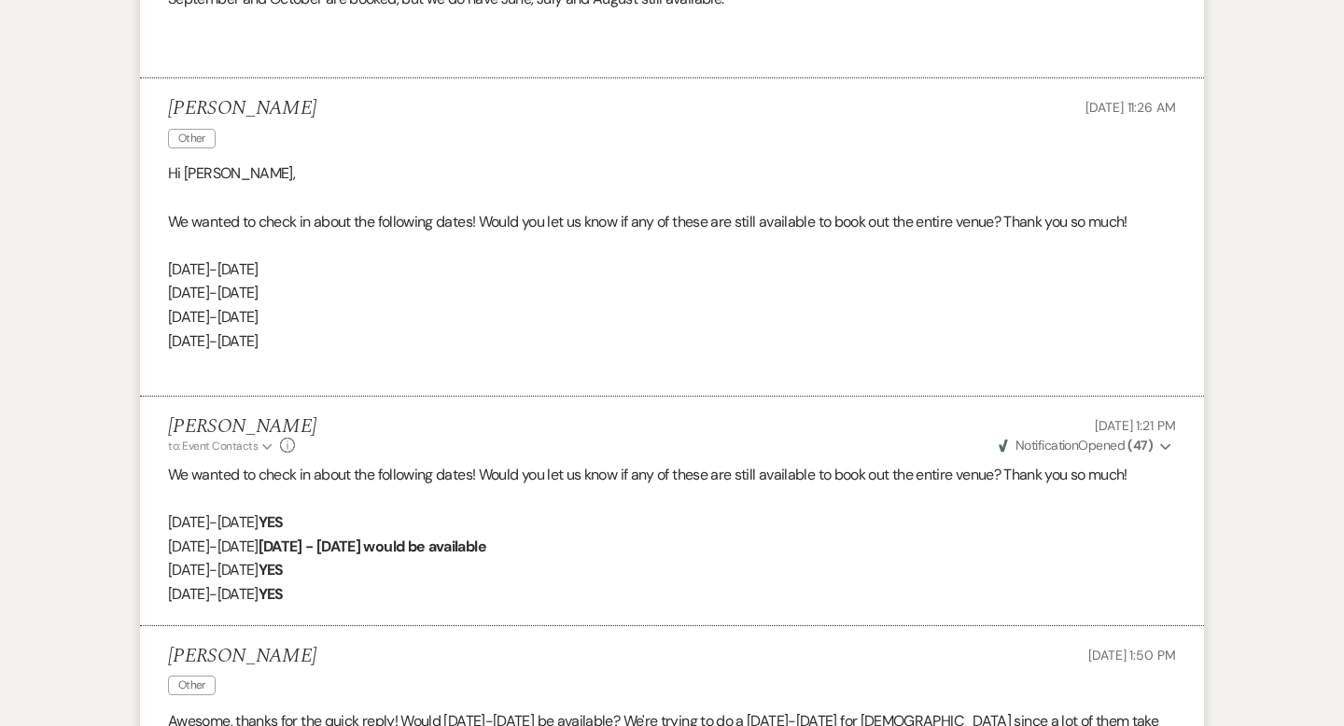
scroll to position [0, 0]
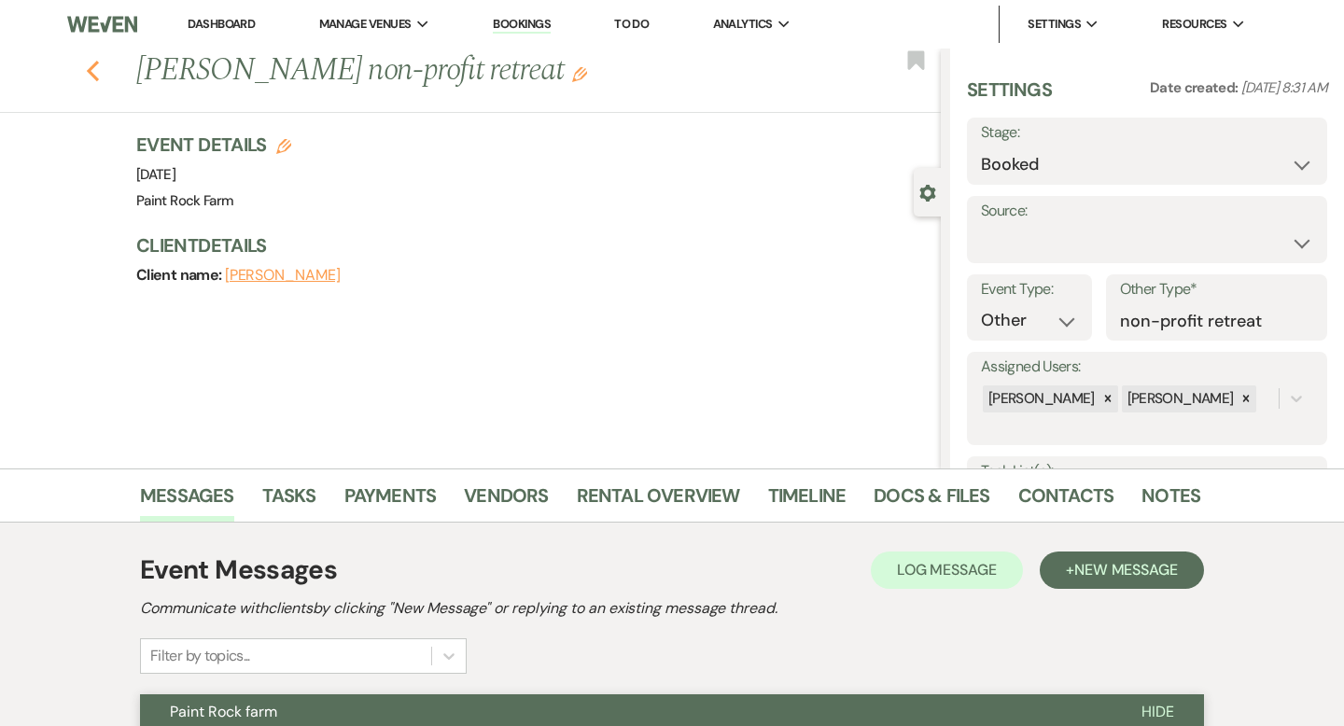
click at [90, 72] on use "button" at bounding box center [93, 71] width 12 height 21
select select "8"
